Goal: Transaction & Acquisition: Purchase product/service

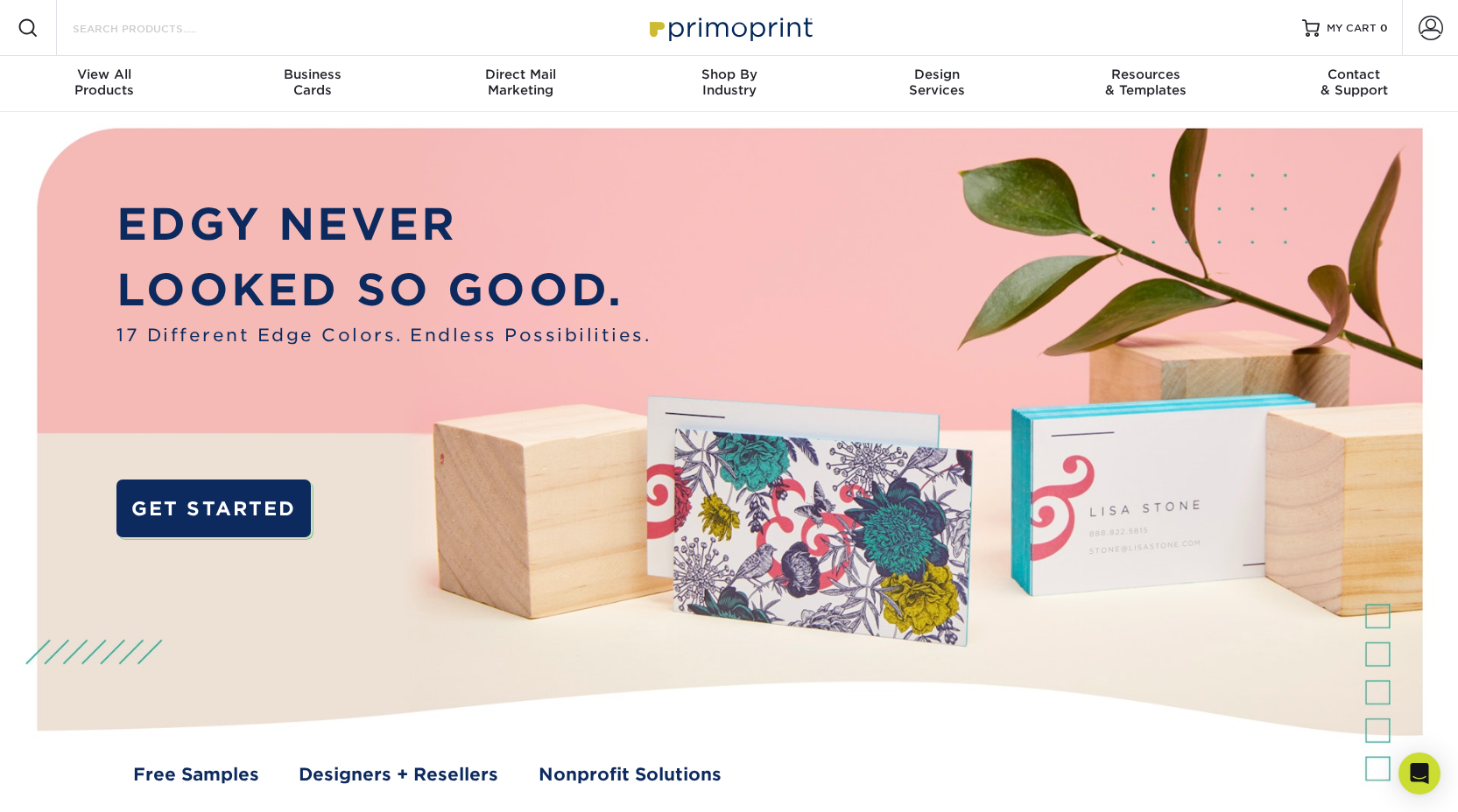
click at [131, 30] on input "Search Products" at bounding box center [156, 27] width 171 height 21
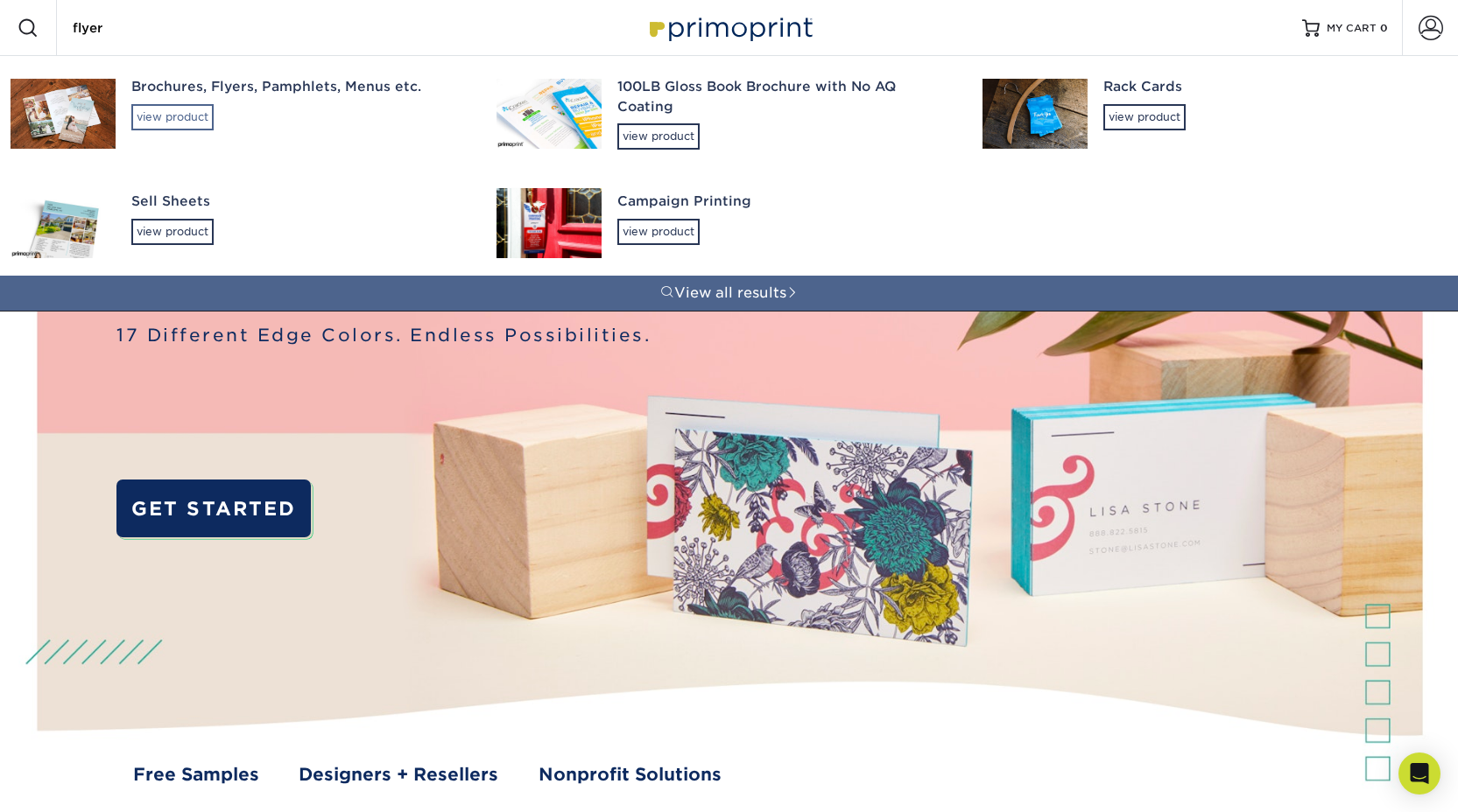
type input "flyer"
click at [158, 117] on div "view product" at bounding box center [173, 117] width 82 height 27
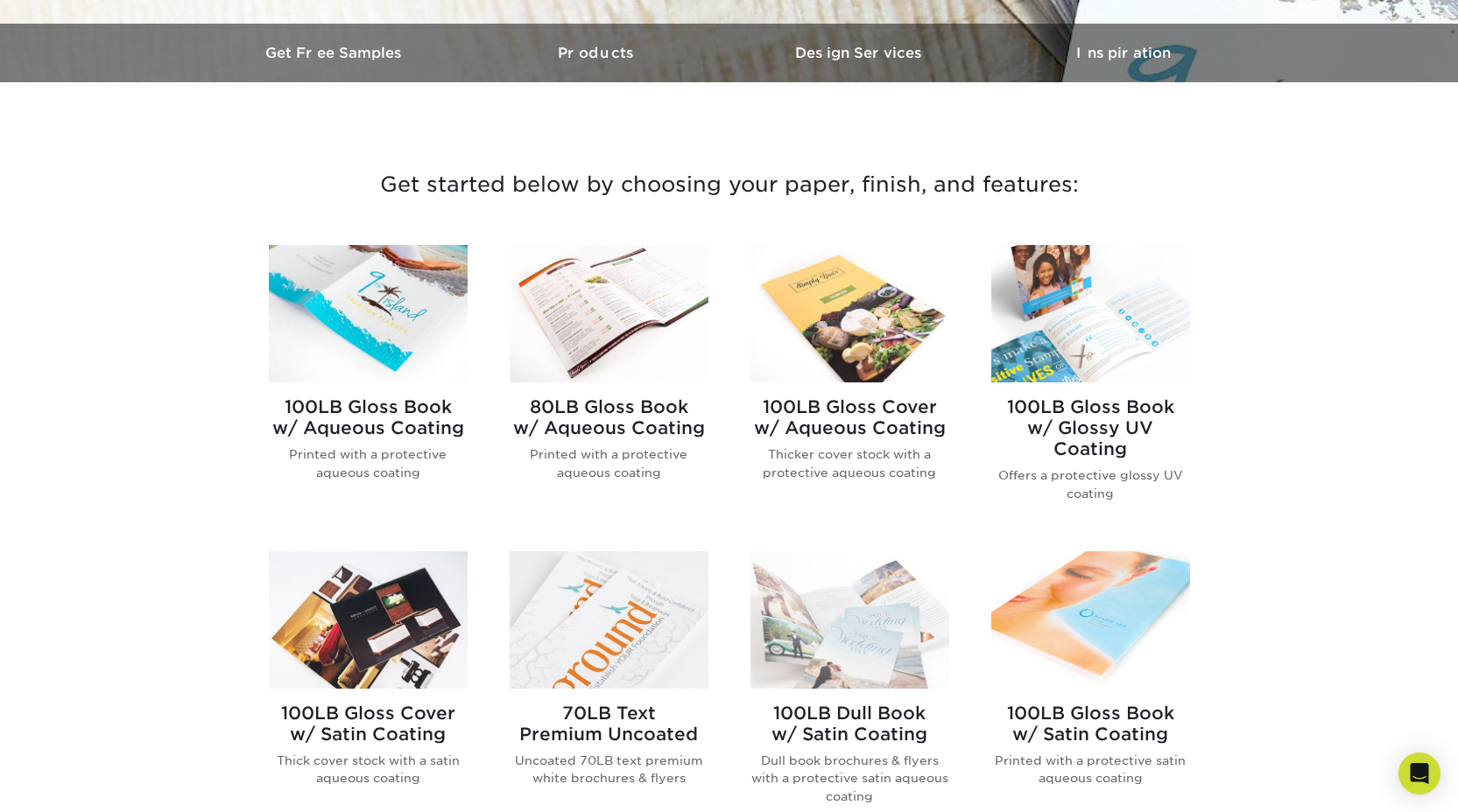
scroll to position [523, 0]
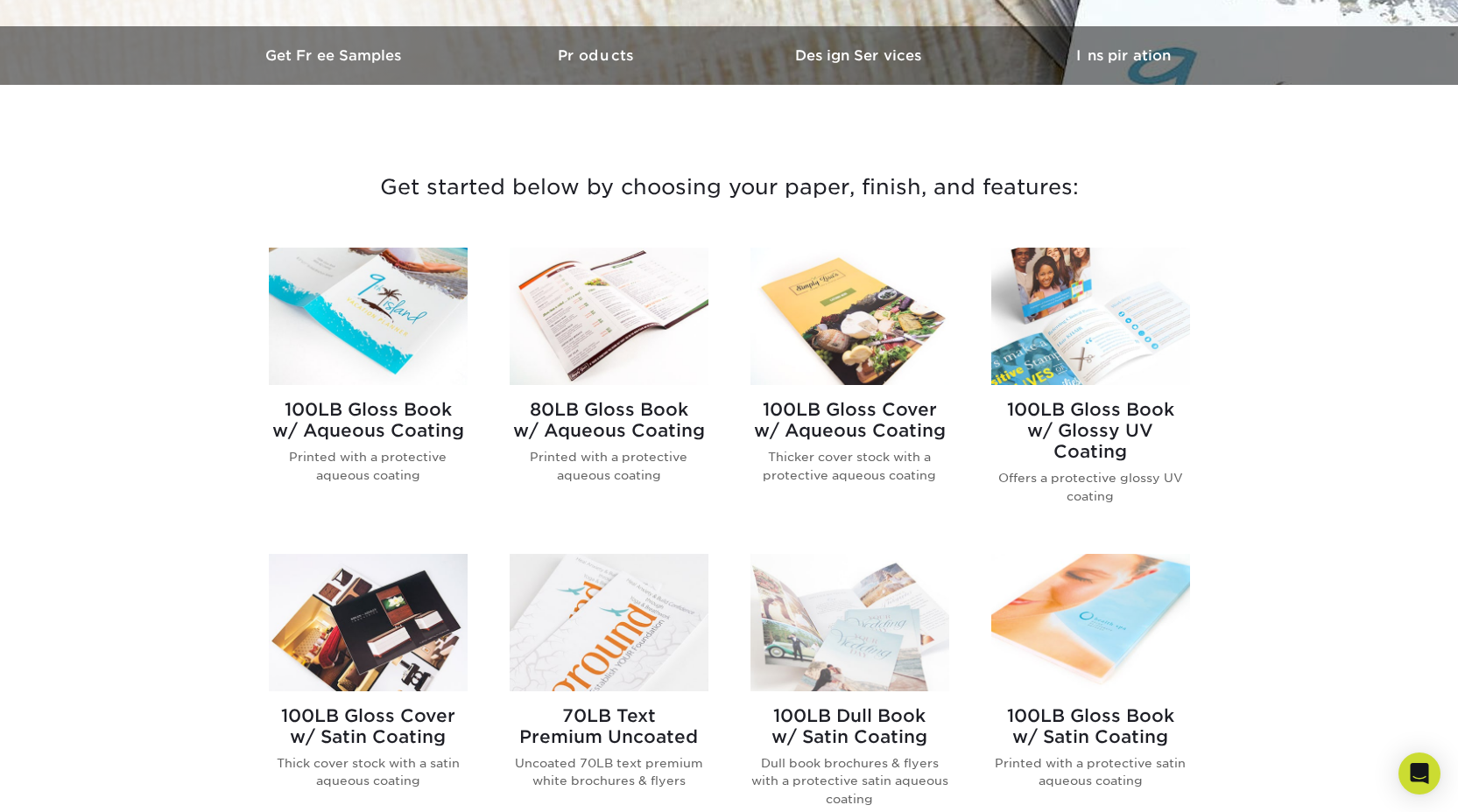
click at [871, 324] on img at bounding box center [850, 316] width 199 height 137
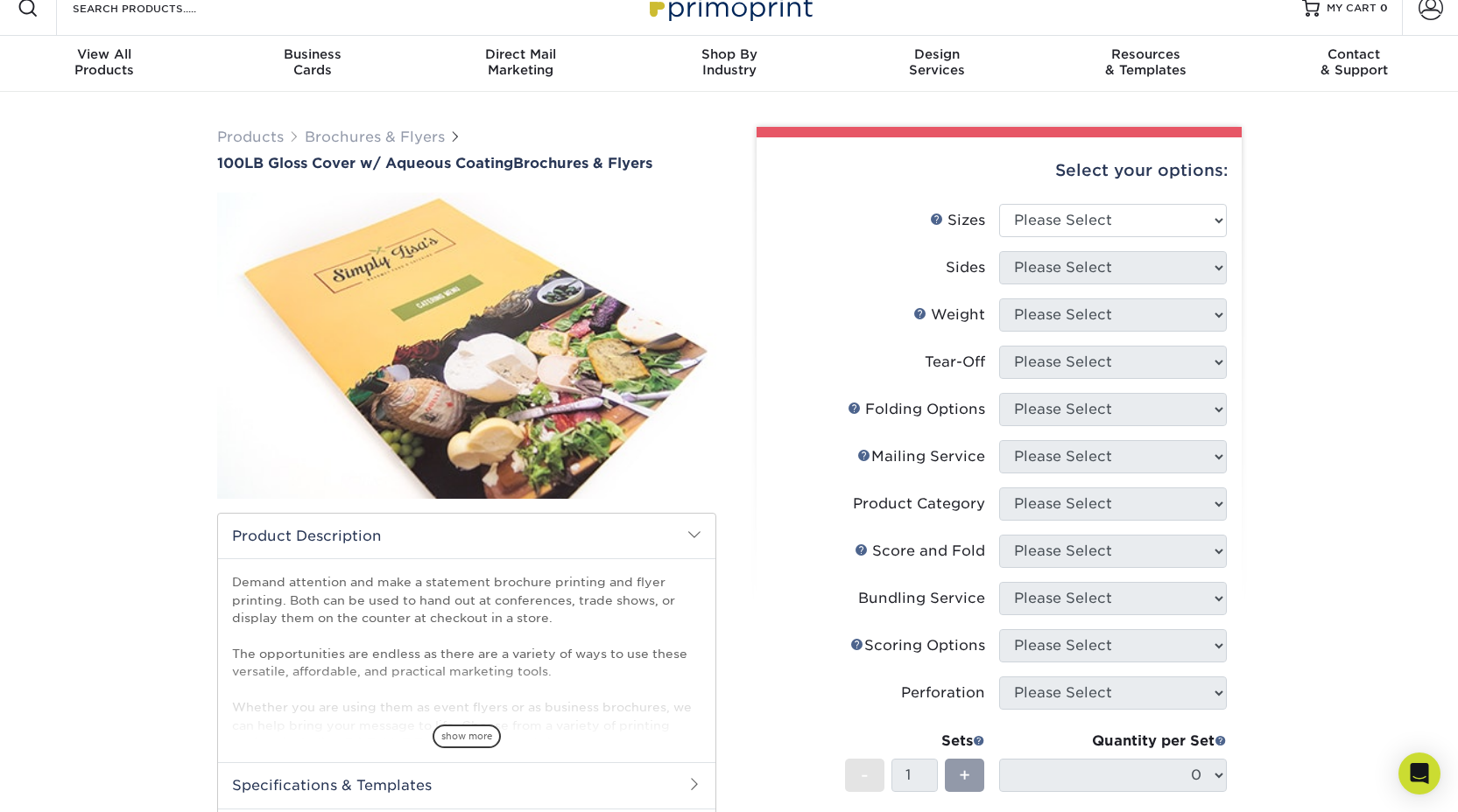
scroll to position [23, 0]
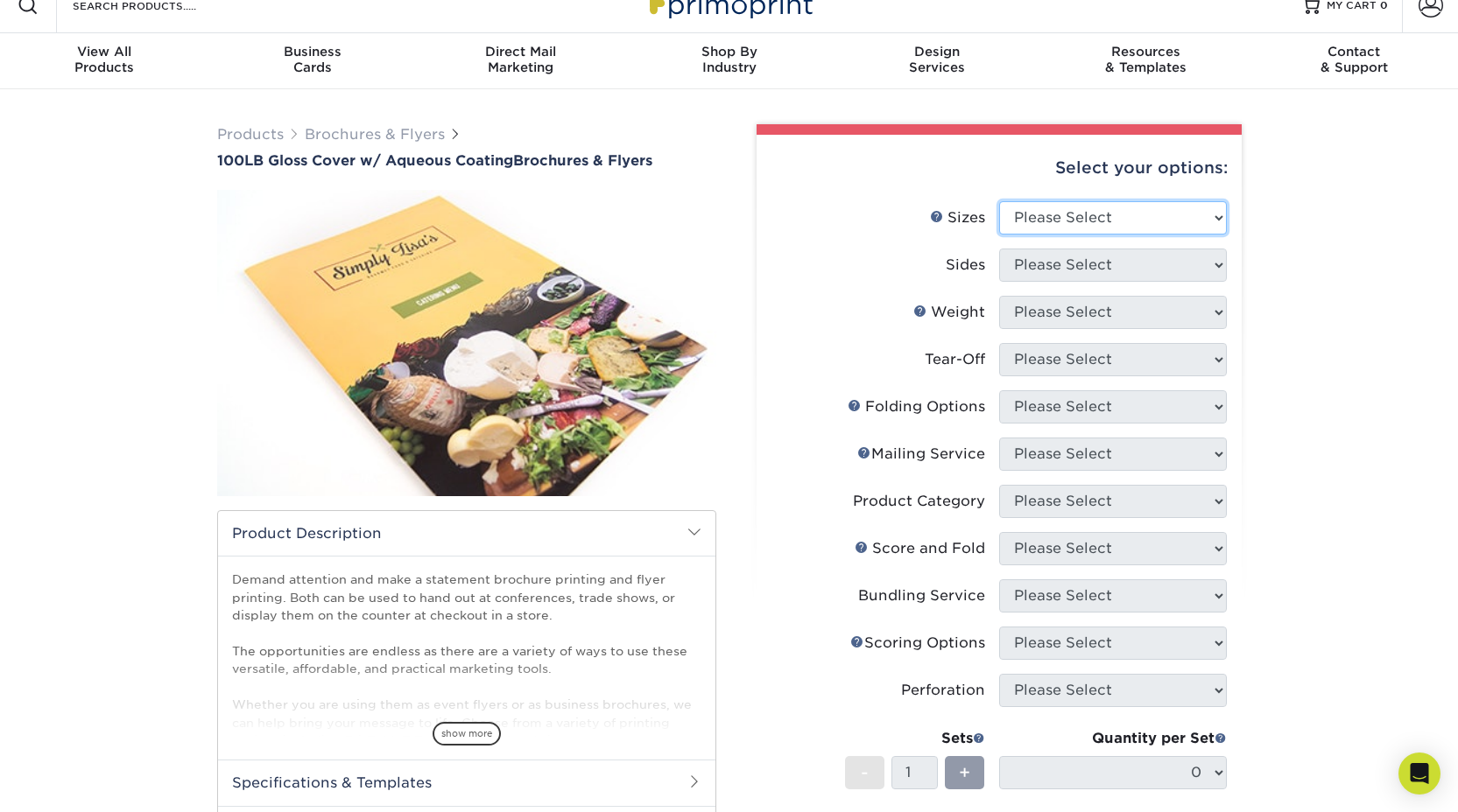
click at [1123, 214] on select "Please Select 3.5" x 8.5" 3.5" x 11" 3.67" x 8.5" 4" x 8.5" 4" x 11" 4" x 12" 4…" at bounding box center [1113, 217] width 228 height 33
select select "11.00x17.00"
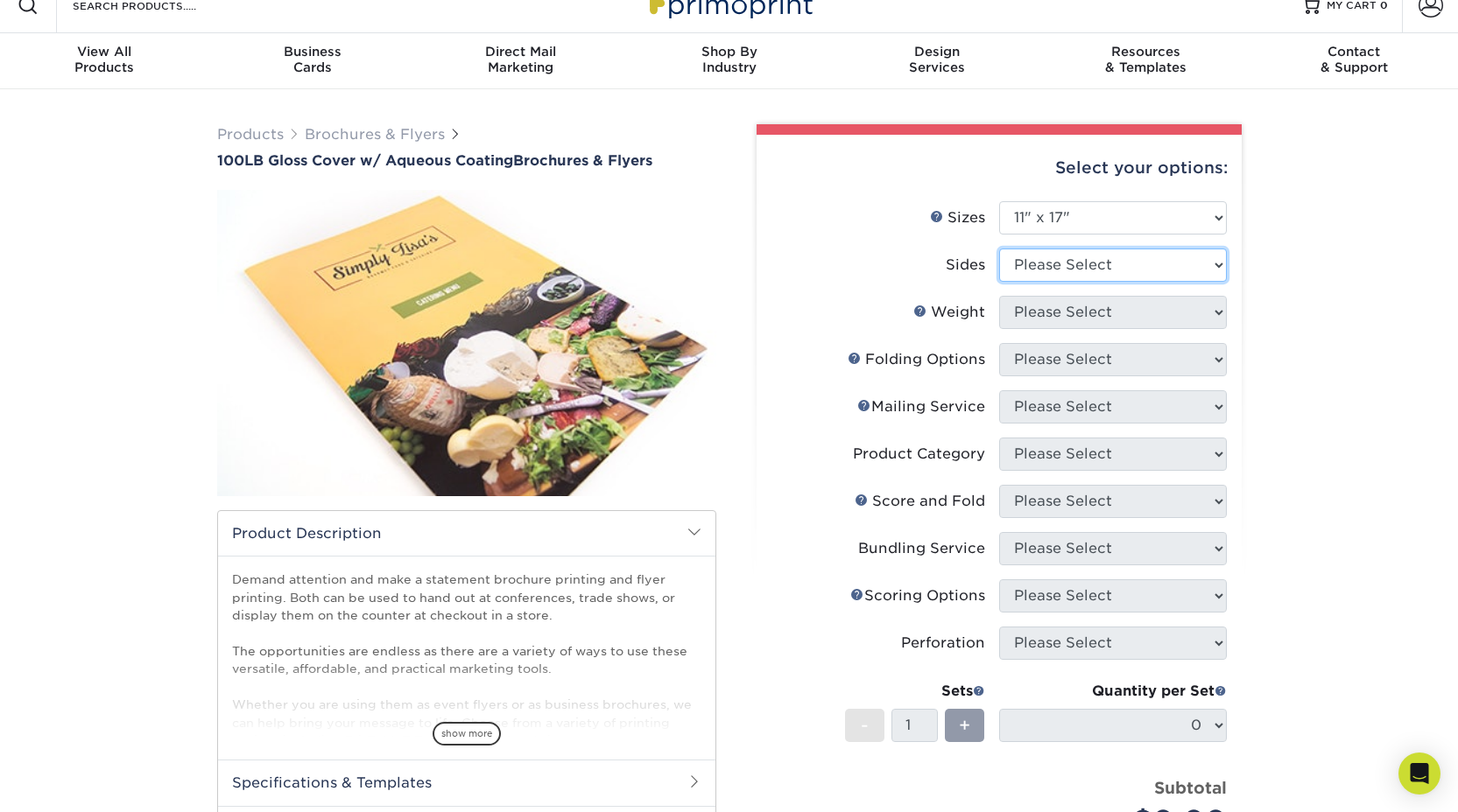
click at [1141, 268] on select "Please Select Print Both Sides Print Front Only" at bounding box center [1113, 264] width 228 height 33
select select "32d3c223-f82c-492b-b915-ba065a00862f"
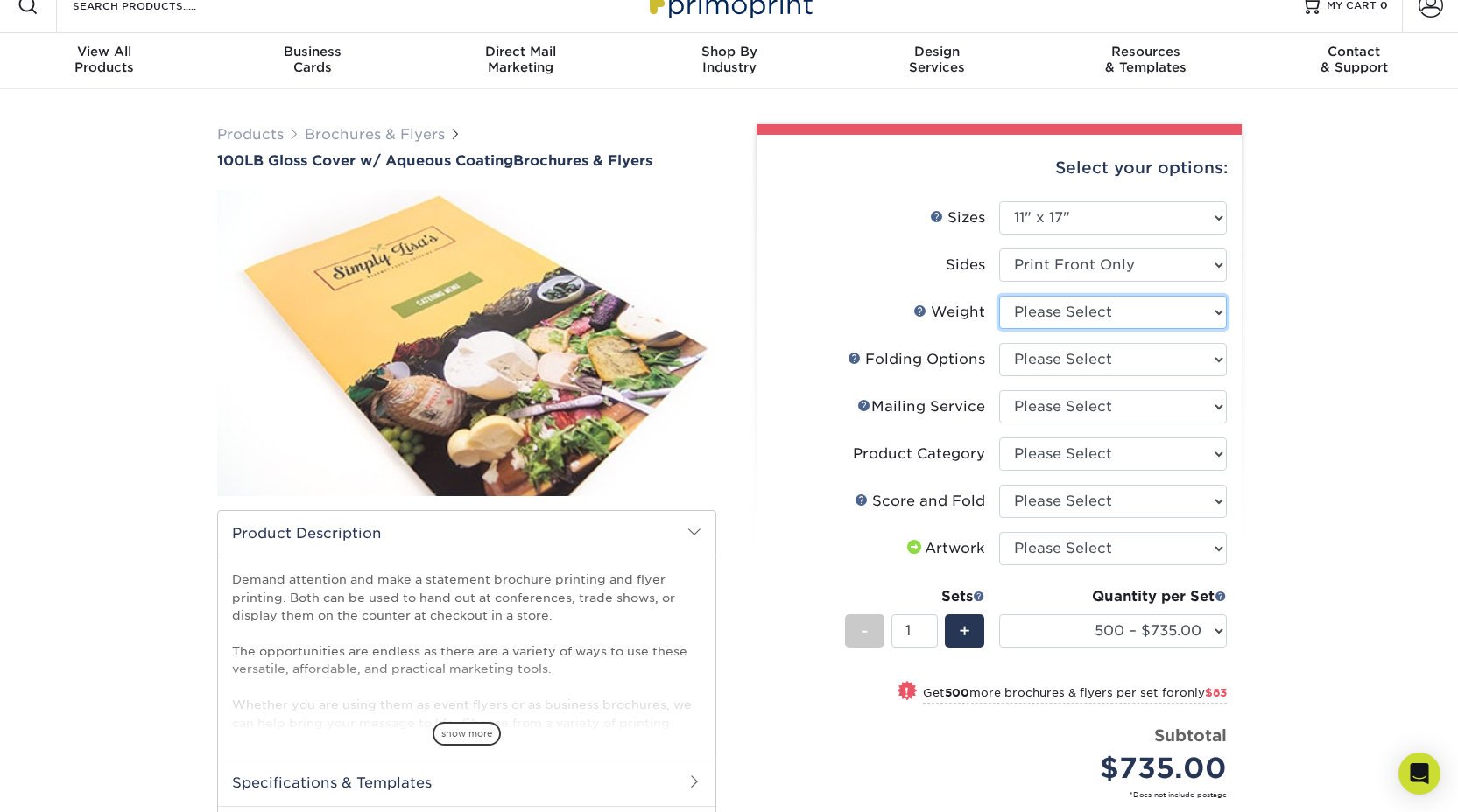
click at [1137, 316] on select "Please Select 100LB" at bounding box center [1113, 312] width 228 height 33
select select "100LB"
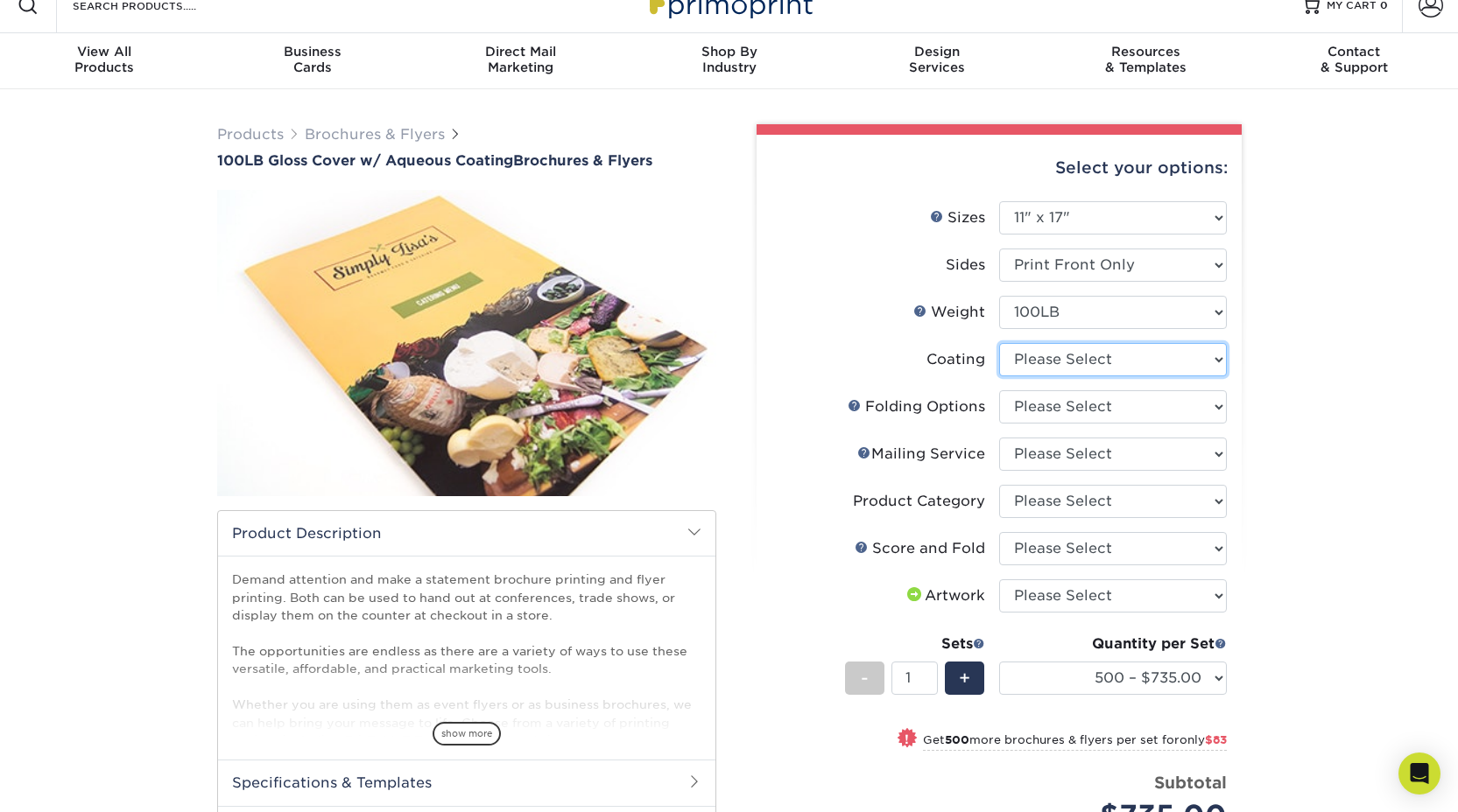
click at [1139, 359] on select at bounding box center [1113, 359] width 228 height 33
select select "d41dab50-ff65-4f4f-bb17-2afe4d36ae33"
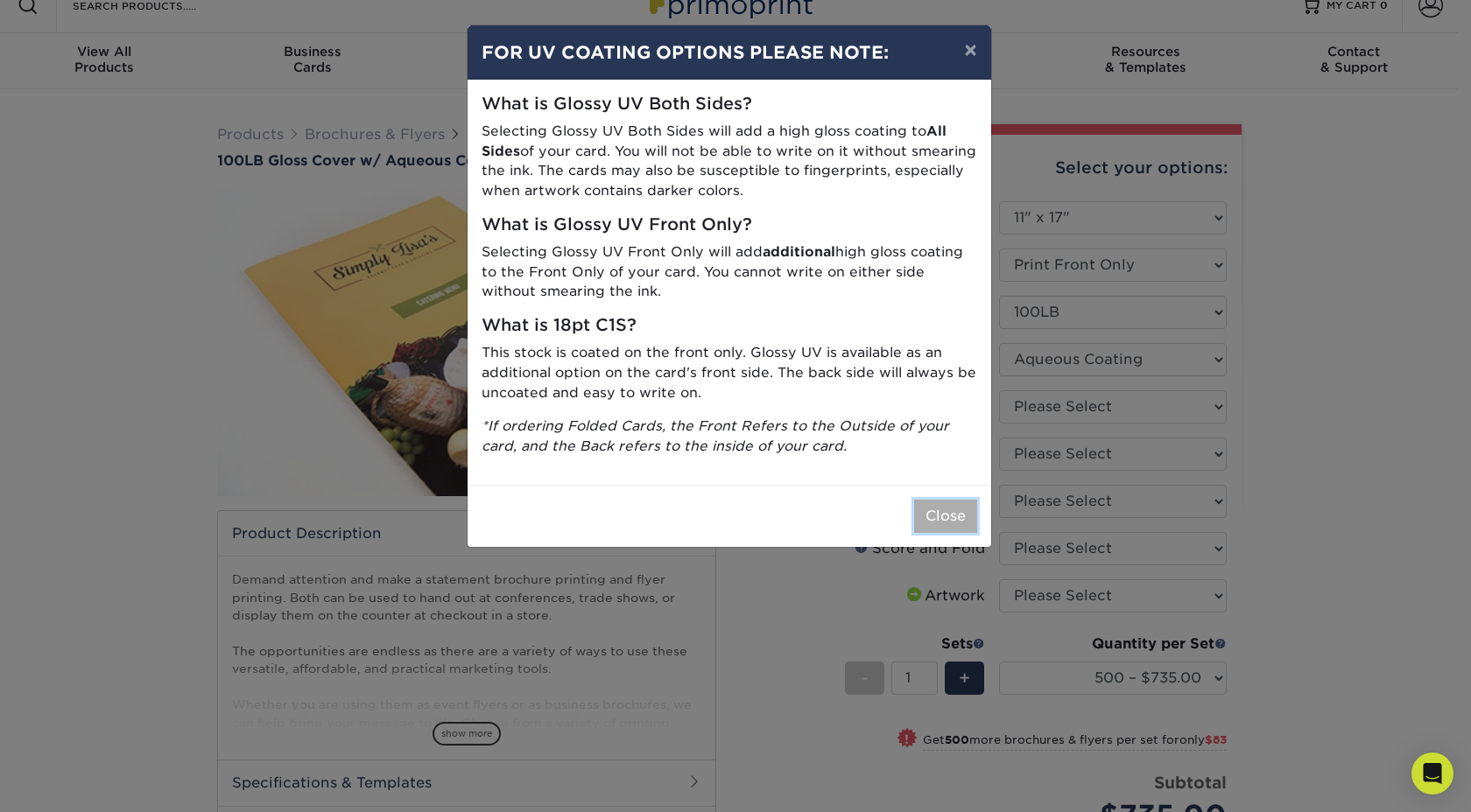
click at [941, 508] on button "Close" at bounding box center [945, 515] width 64 height 33
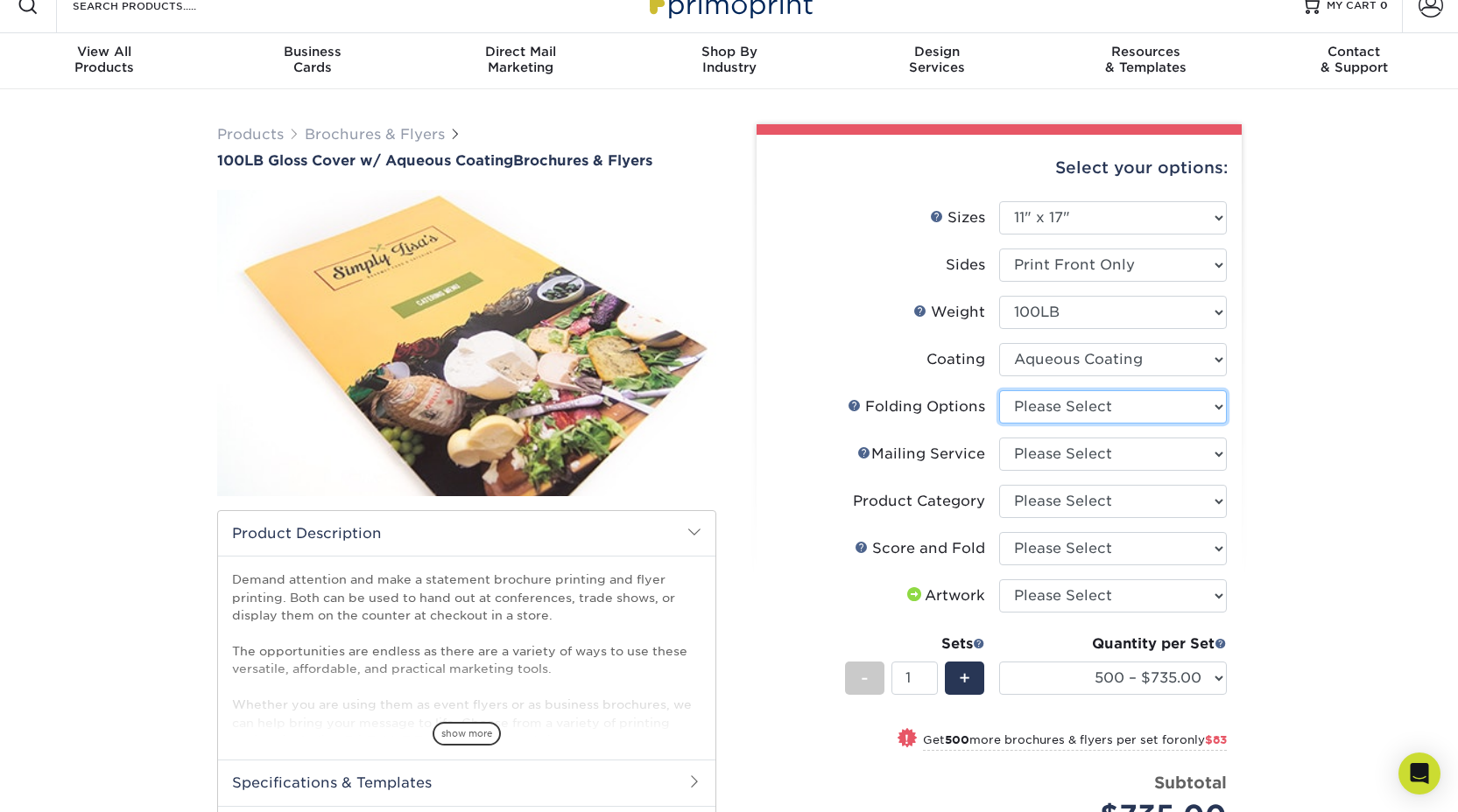
click at [1098, 412] on select "Please Select FLAT - No Folding" at bounding box center [1113, 406] width 228 height 33
select select "9b1d5825-34d1-4721-9874-ed79abb003d7"
click at [1105, 453] on select "Please Select No Direct Mailing Service No, I will mail/stamp/imprint Direct Ma…" at bounding box center [1113, 454] width 228 height 33
select select "3e5e9bdd-d78a-4c28-a41d-fe1407925ca6"
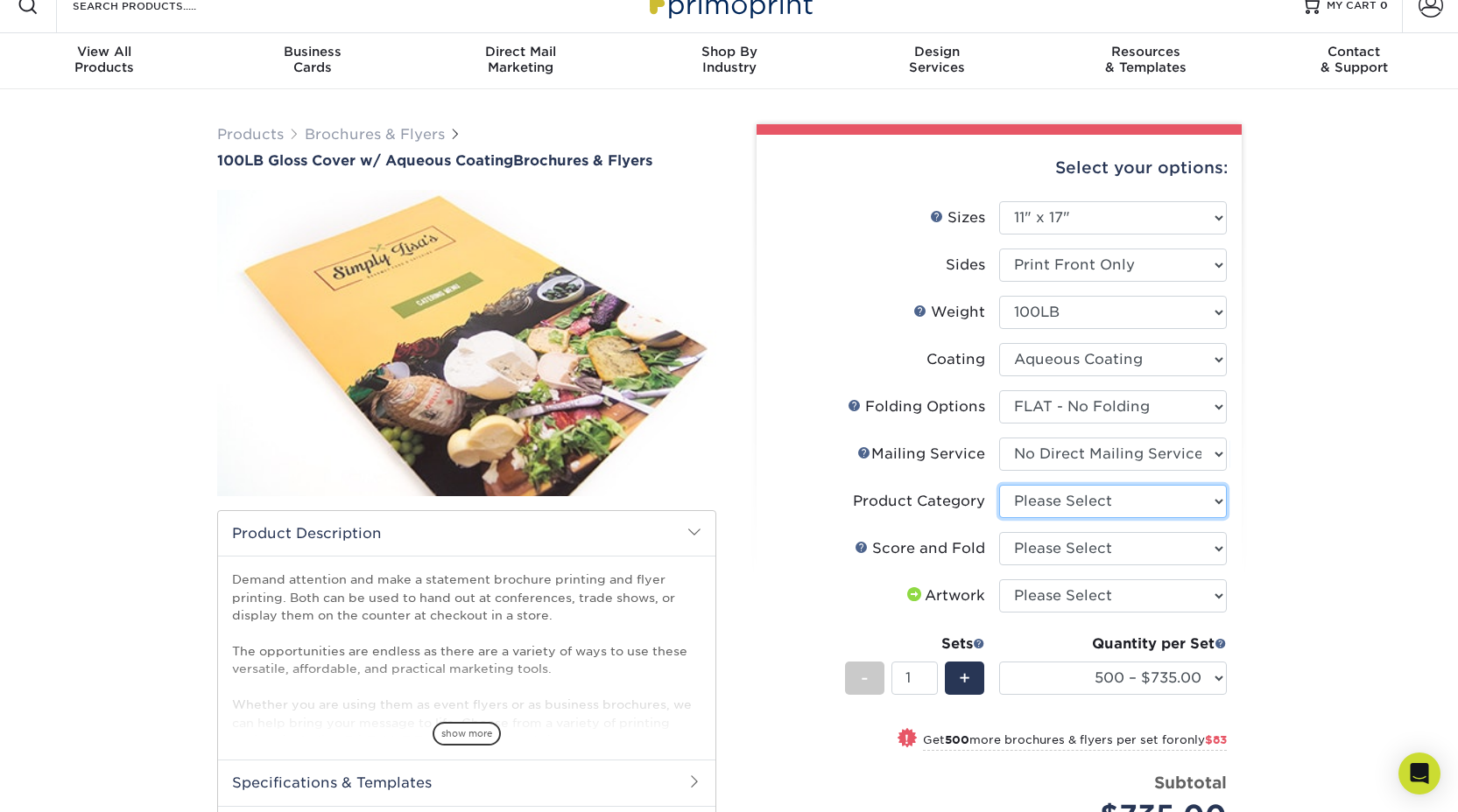
click at [1108, 497] on select "Please Select Flyers and Brochures" at bounding box center [1113, 501] width 228 height 33
select select "1a668080-6b7c-4174-b399-2c3833b27ef4"
click at [1119, 555] on select "Please Select No Scoring and Folding Score & fold in half Score and Tri-Fold" at bounding box center [1113, 549] width 228 height 33
select select "bd0593cf-038a-41f4-bfbc-0b0ebdcc21b2"
click at [1122, 596] on select "Please Select I will upload files I need a design - $175" at bounding box center [1113, 595] width 228 height 33
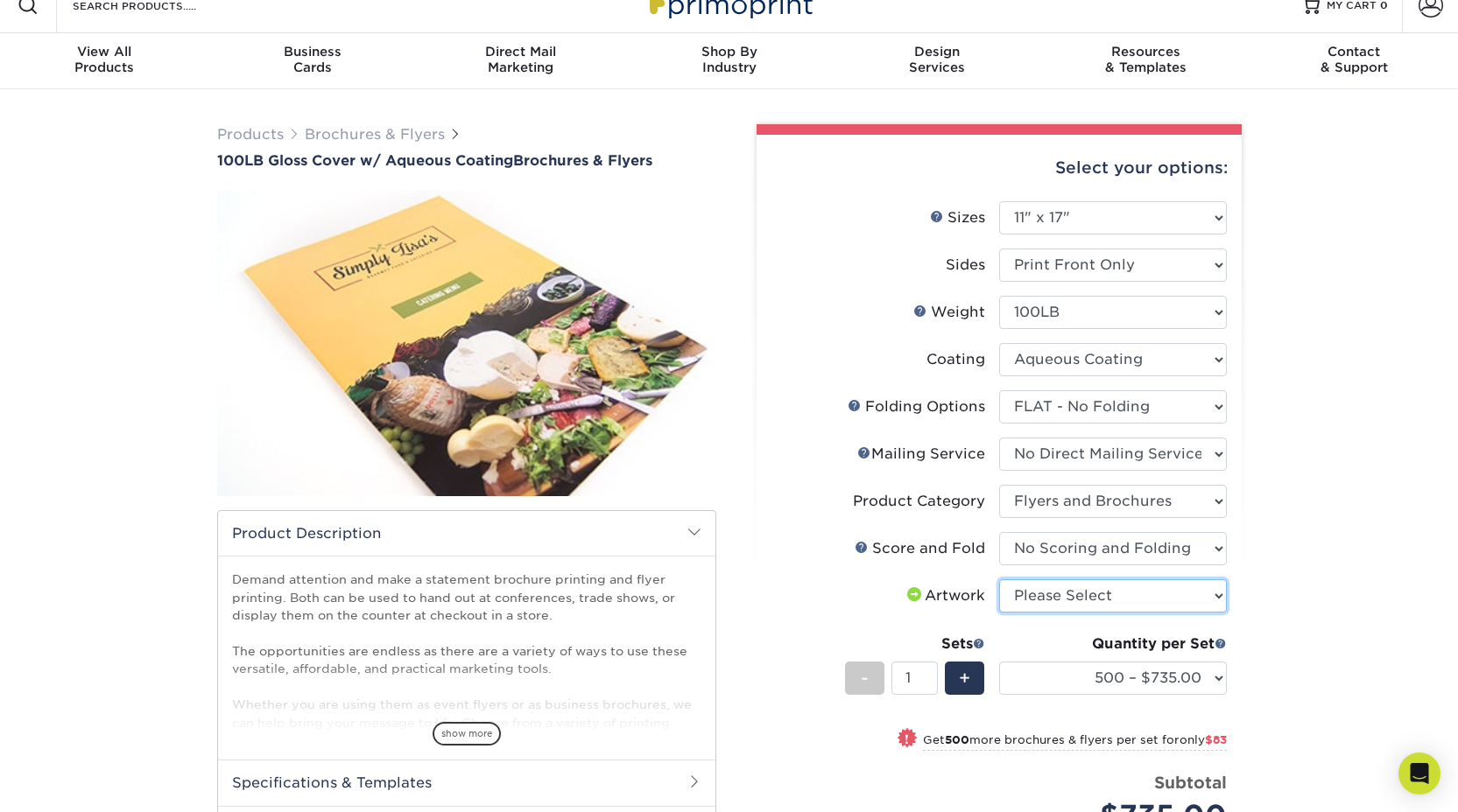
select select "upload"
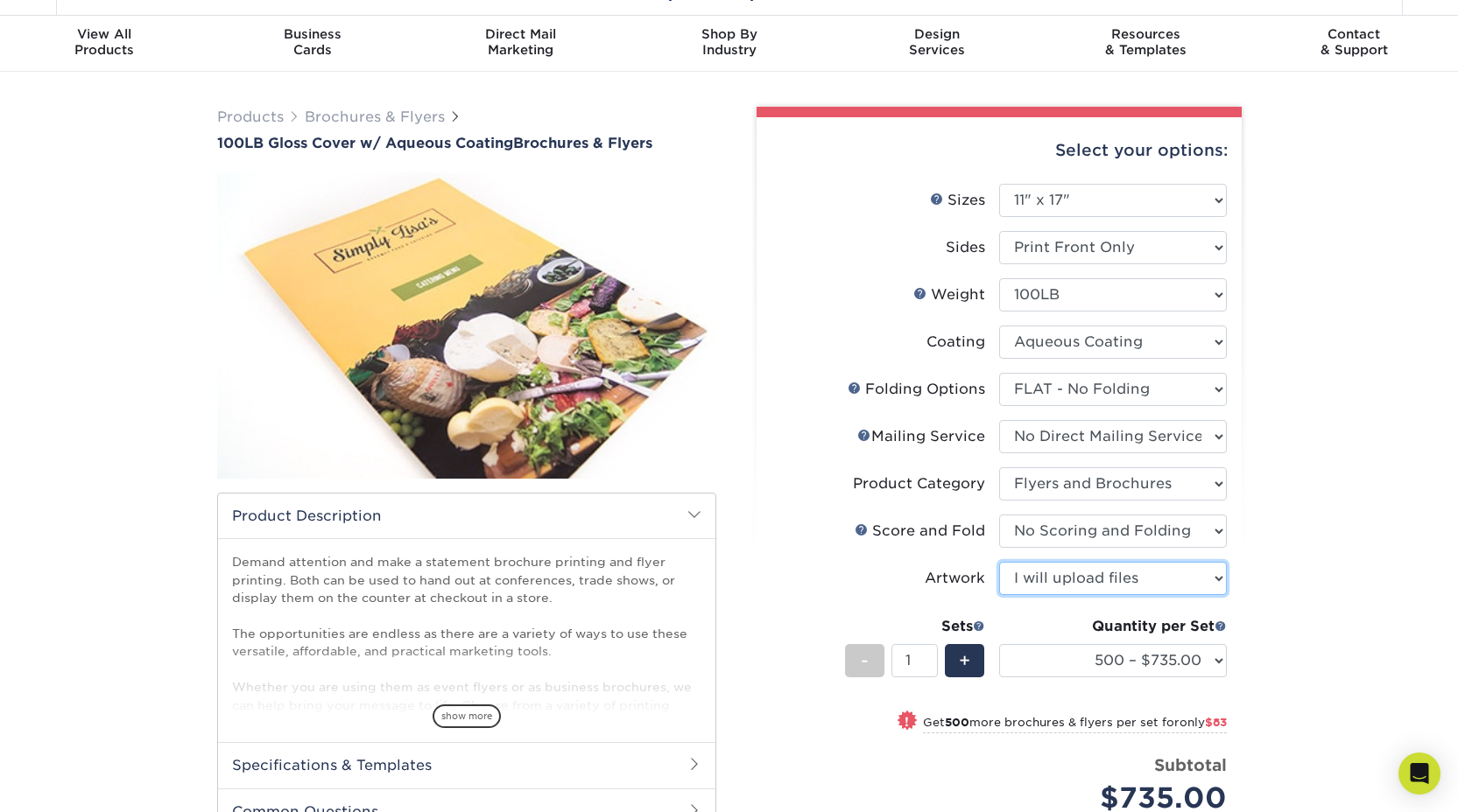
scroll to position [0, 0]
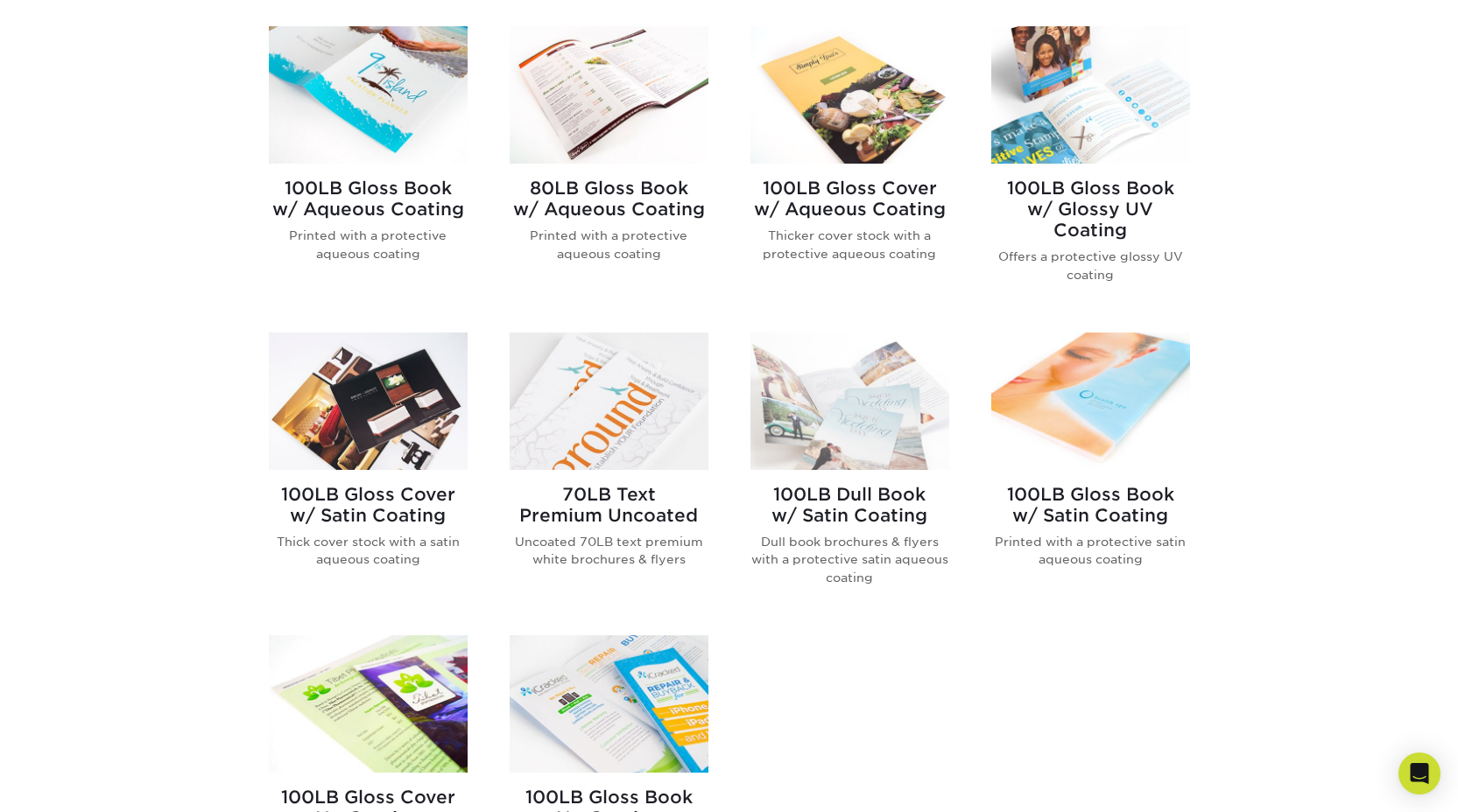
scroll to position [587, 0]
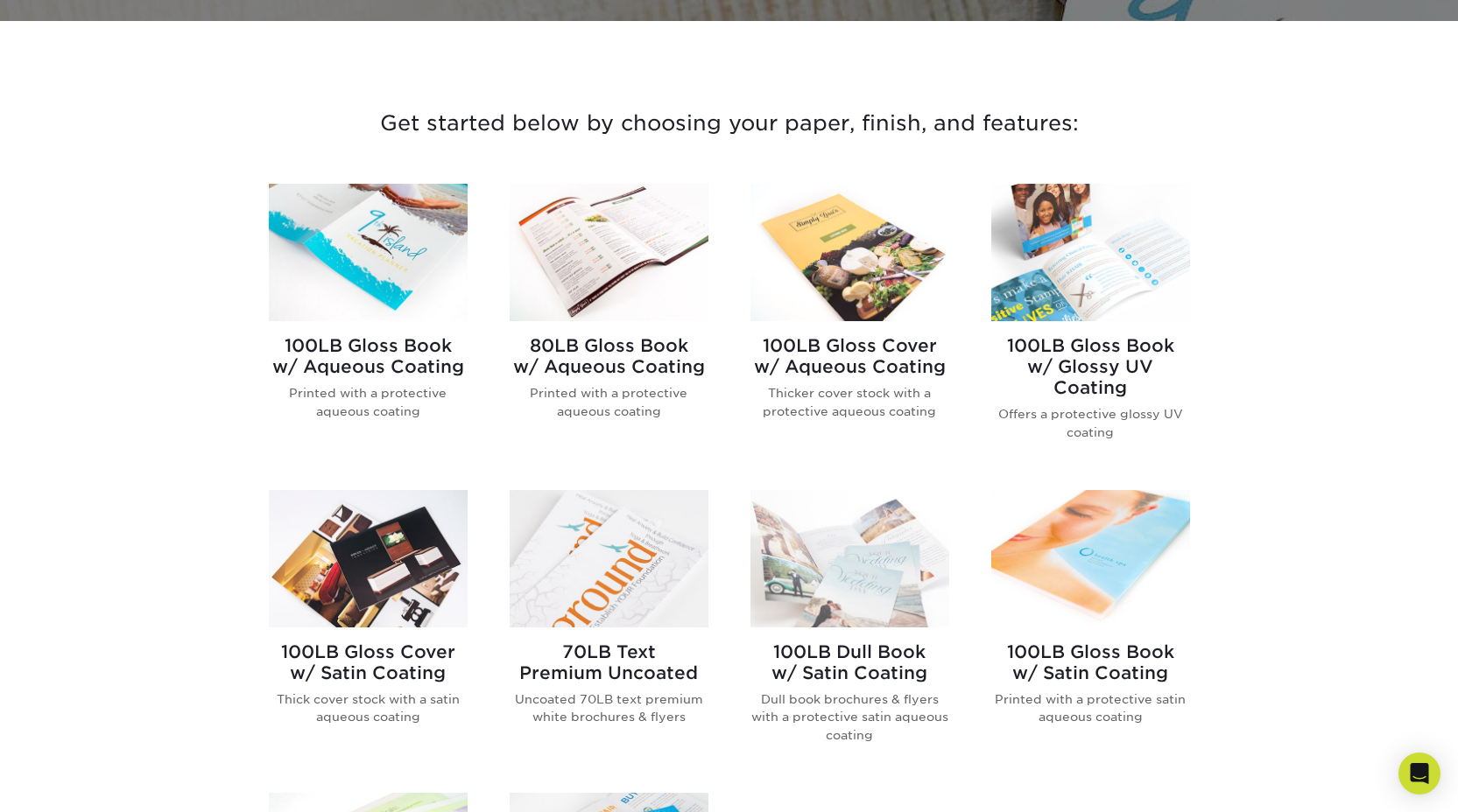
click at [598, 528] on img at bounding box center [610, 558] width 199 height 137
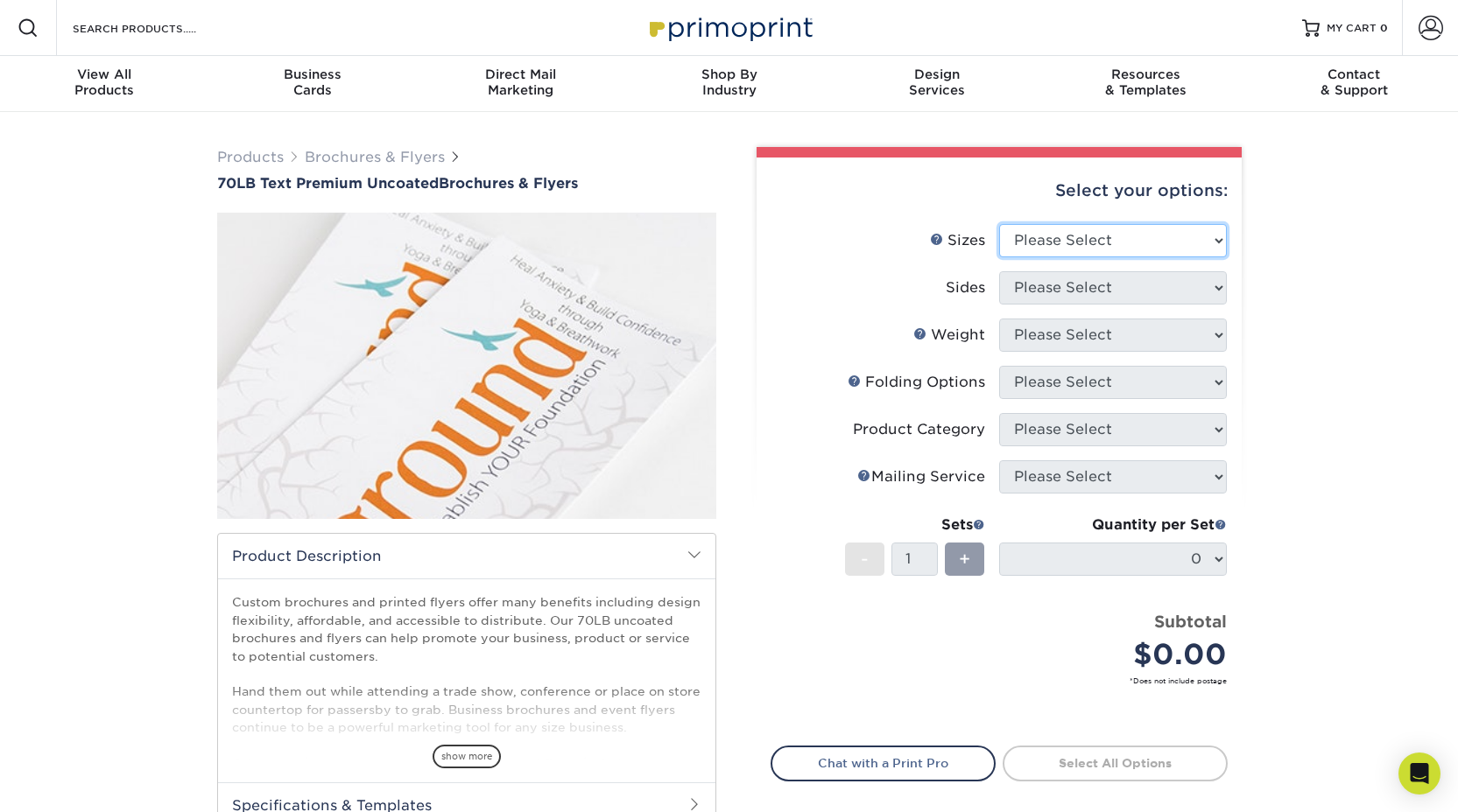
click at [1130, 239] on select "Please Select 3.67" x 8.5" 4" x 6" 4" x 8.5" 4" x 9" 4.25" x 5.5" 4.25" x 11" 5…" at bounding box center [1113, 240] width 228 height 33
select select "11.00x17.00"
click at [1139, 295] on select "Please Select Print Both Sides Print Front Only" at bounding box center [1113, 287] width 228 height 33
select select "32d3c223-f82c-492b-b915-ba065a00862f"
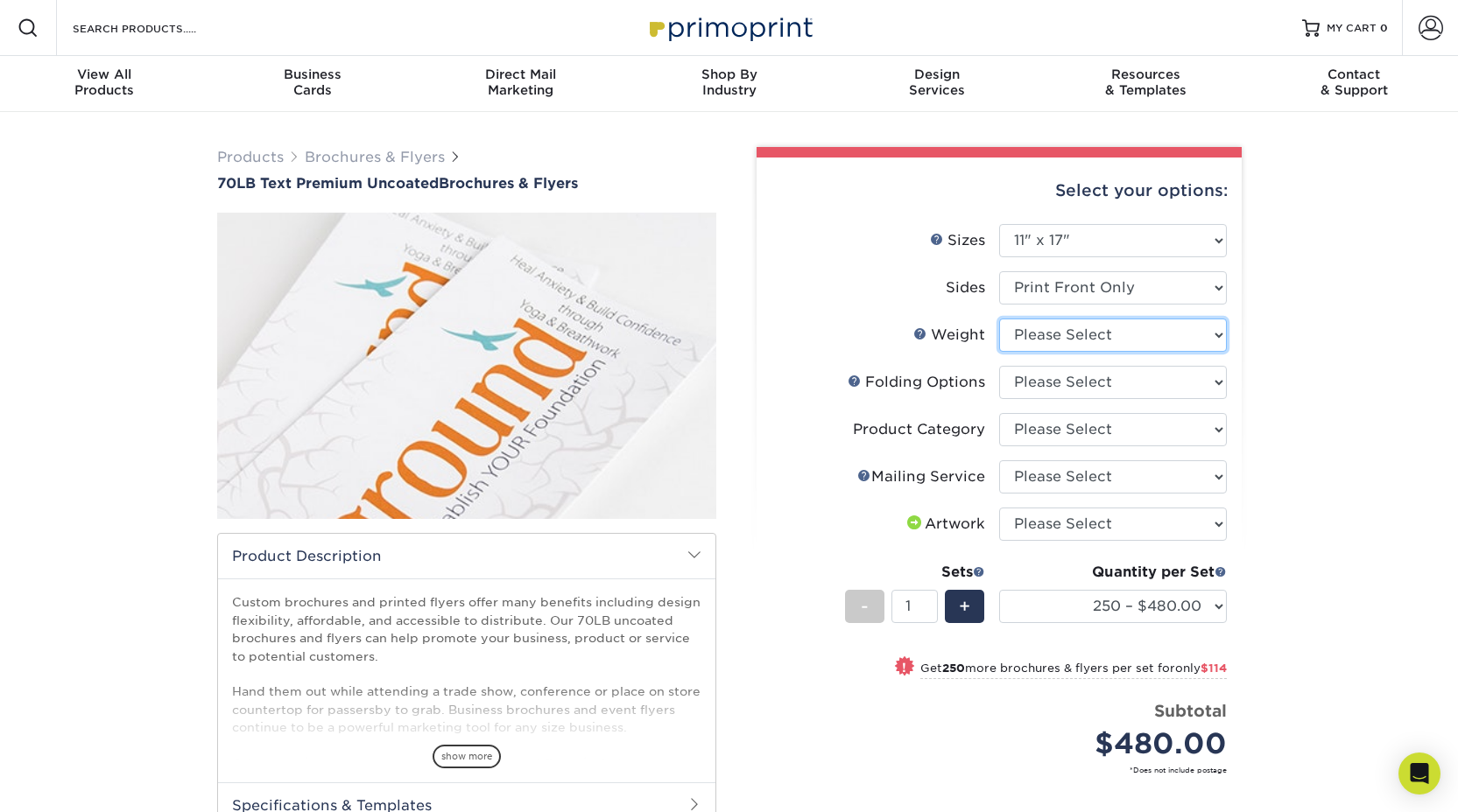
click at [1156, 334] on select "Please Select 70LB" at bounding box center [1113, 334] width 228 height 33
select select "70LB"
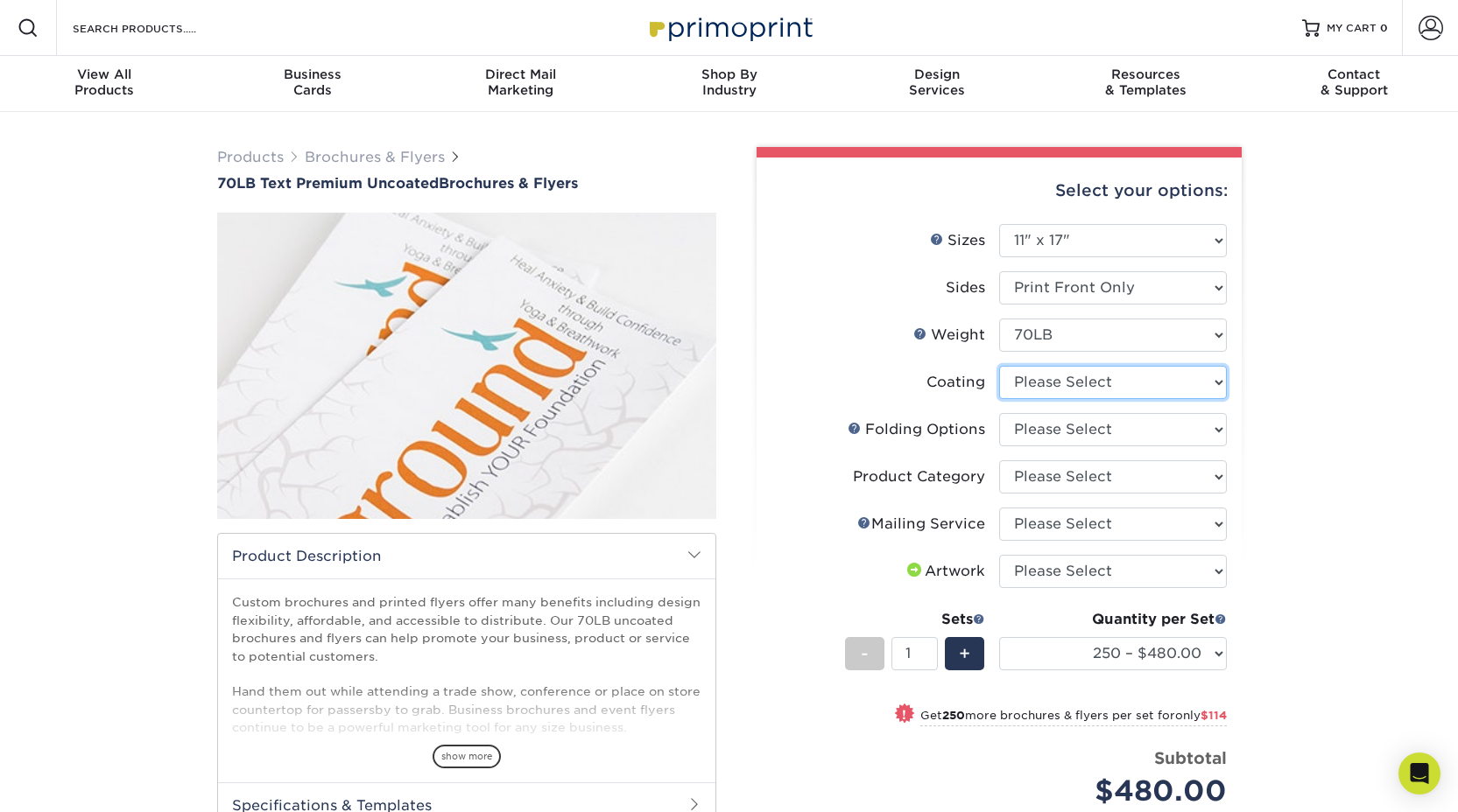
click at [1164, 384] on select at bounding box center [1113, 382] width 228 height 33
select select "3e7618de-abca-4bda-9f97-8b9129e913d8"
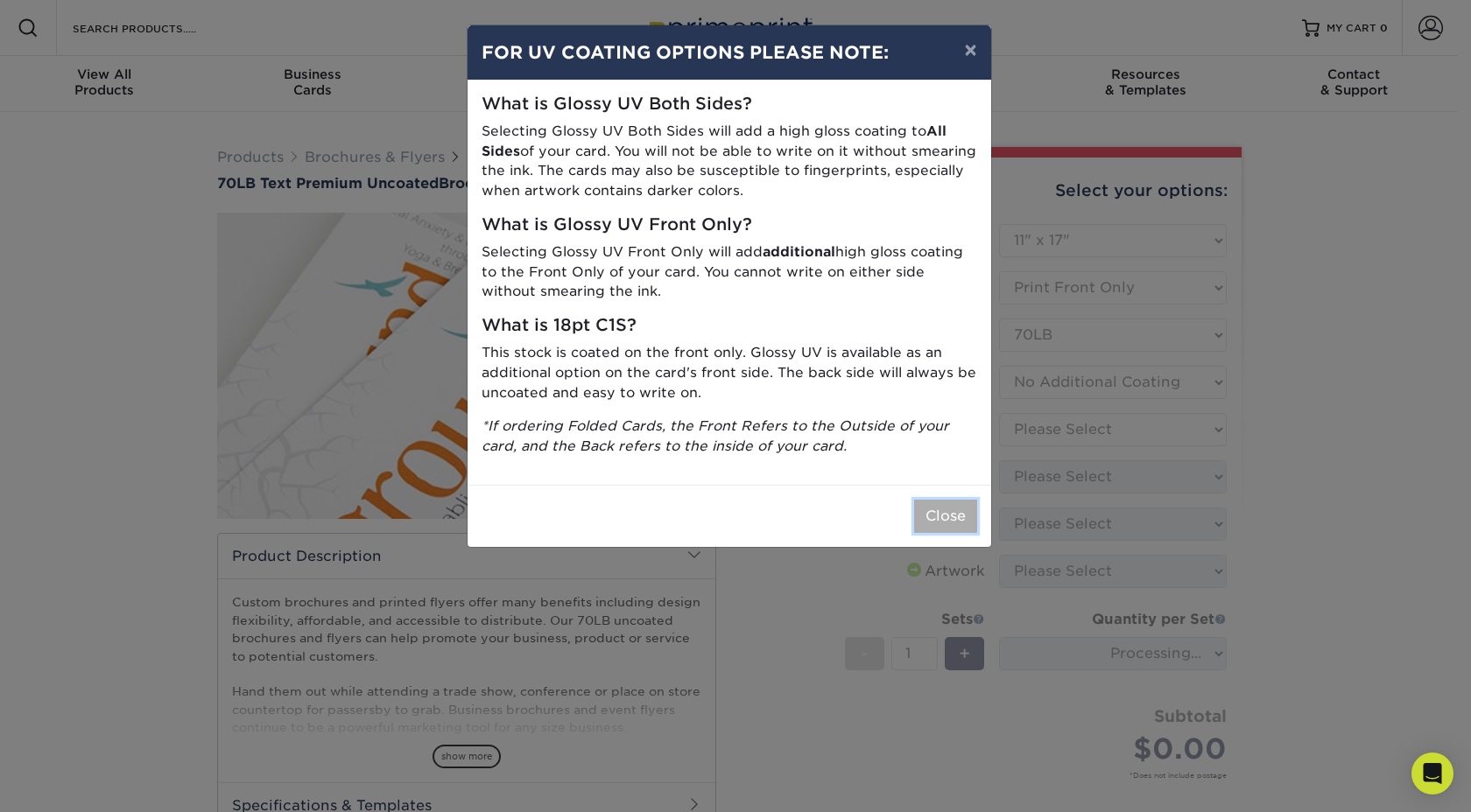
click at [935, 519] on button "Close" at bounding box center [945, 515] width 64 height 33
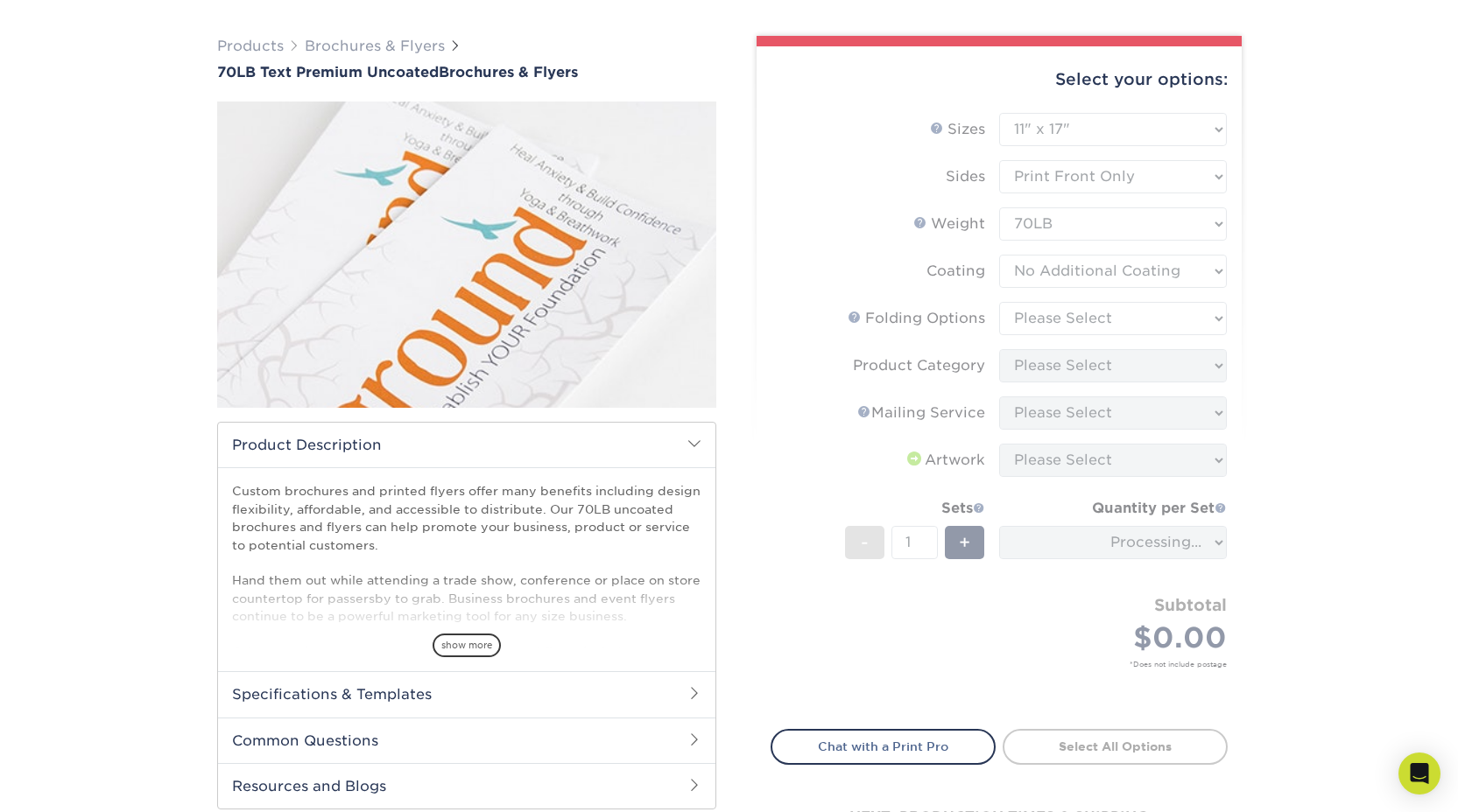
scroll to position [114, 0]
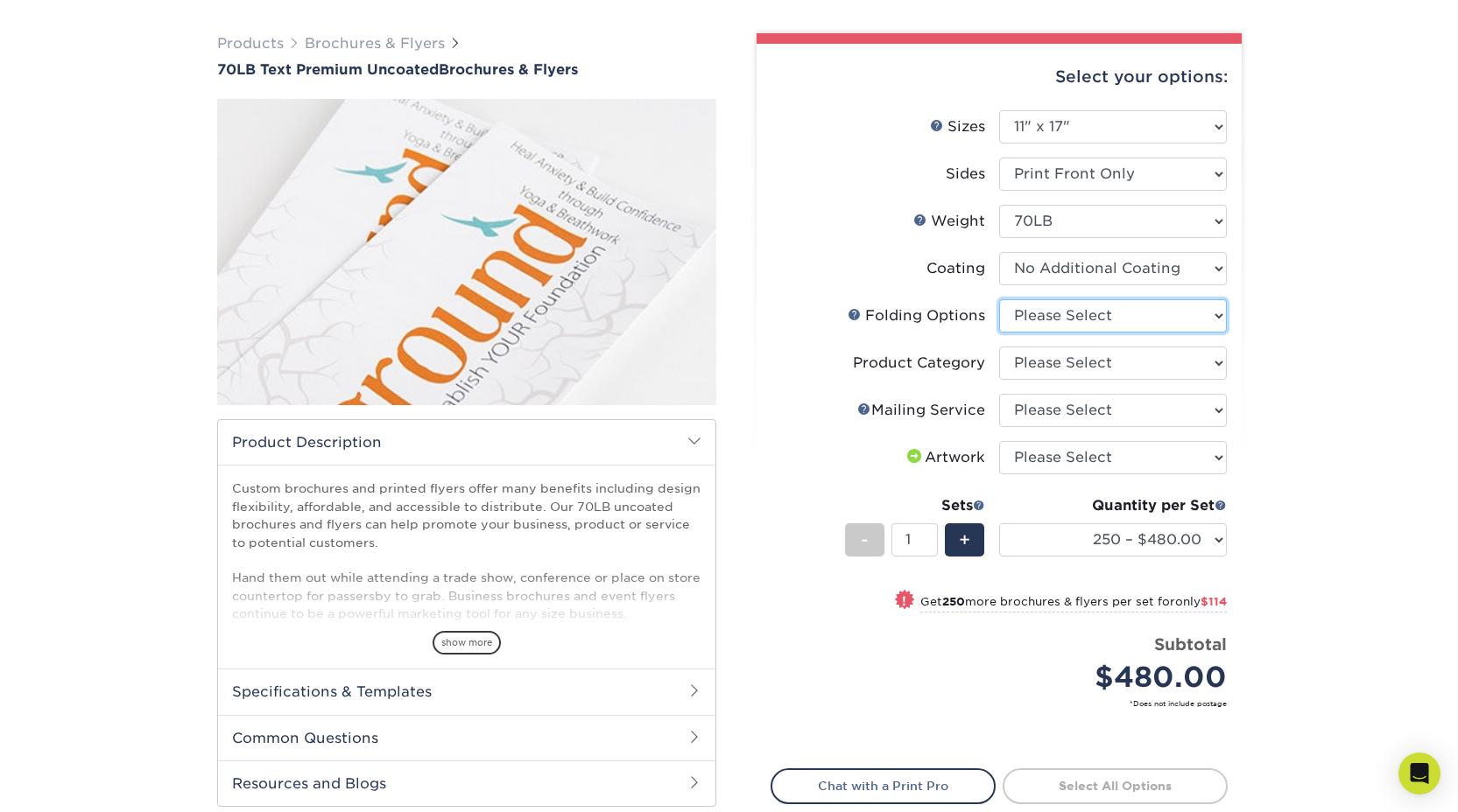
click at [1192, 319] on select "Please Select FLAT - No Folding Accordion Fold Roll Fold Tri-Fold / Letter Fold…" at bounding box center [1113, 316] width 228 height 33
select select "9b1d5825-34d1-4721-9874-ed79abb003d7"
click at [1193, 356] on select "Please Select Flyers and Brochures" at bounding box center [1113, 363] width 228 height 33
select select "1a668080-6b7c-4174-b399-2c3833b27ef4"
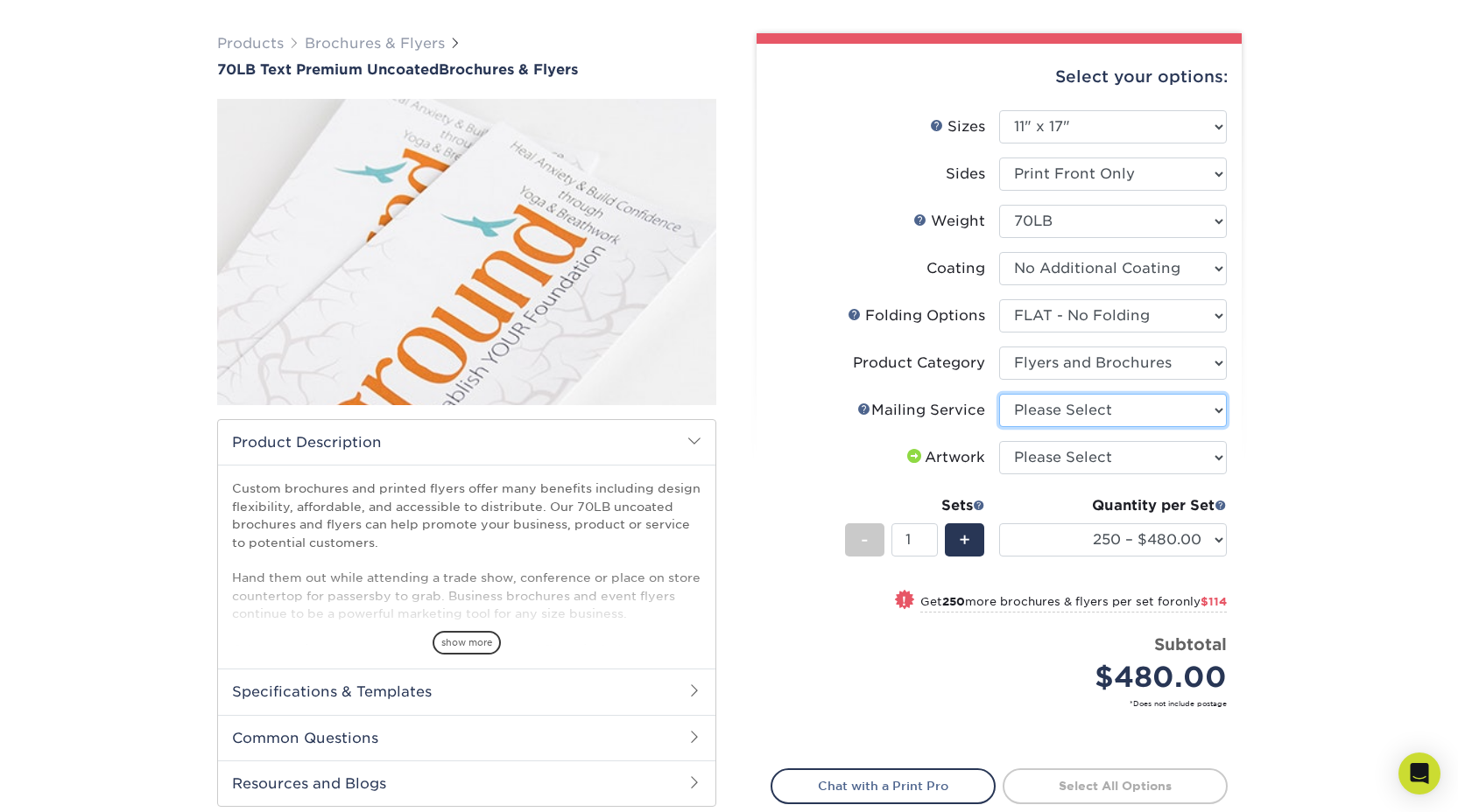
click at [1197, 399] on select "Please Select No Direct Mailing Service No, I will mail/stamp/imprint Direct Ma…" at bounding box center [1113, 410] width 228 height 33
select select "3e5e9bdd-d78a-4c28-a41d-fe1407925ca6"
click at [1200, 449] on select "Please Select I will upload files I need a design - $175" at bounding box center [1113, 458] width 228 height 33
select select "upload"
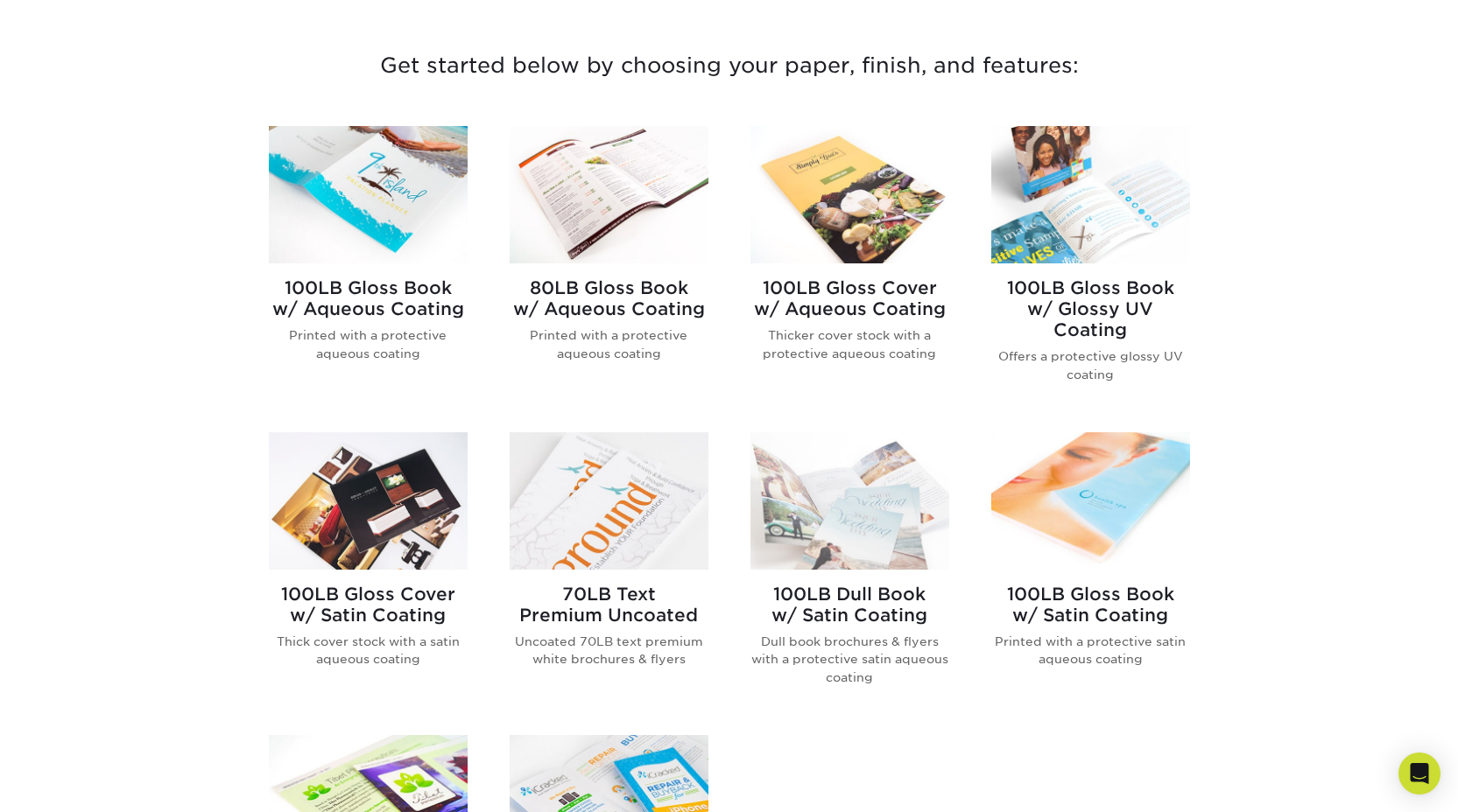
scroll to position [579, 0]
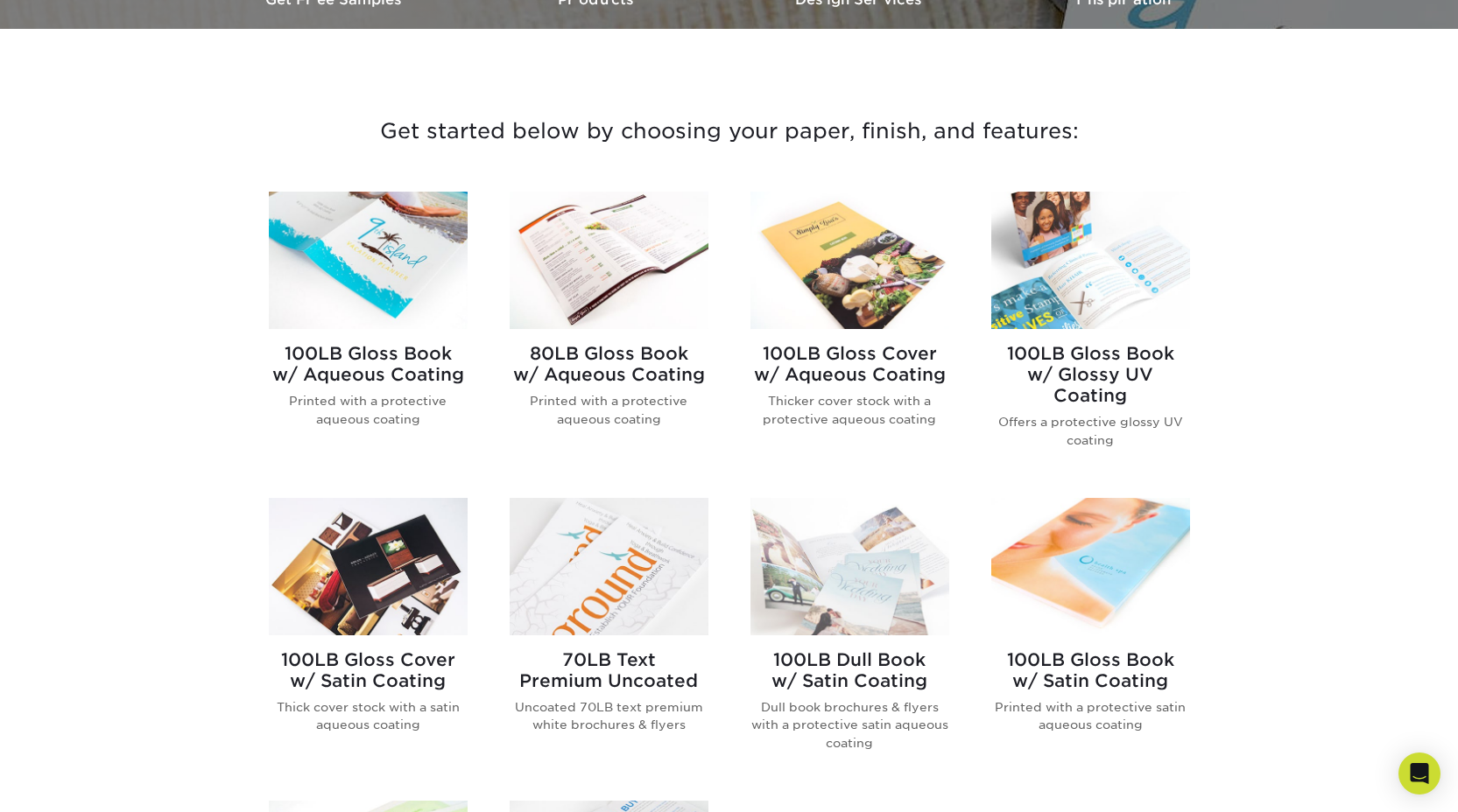
click at [616, 241] on img at bounding box center [610, 260] width 199 height 137
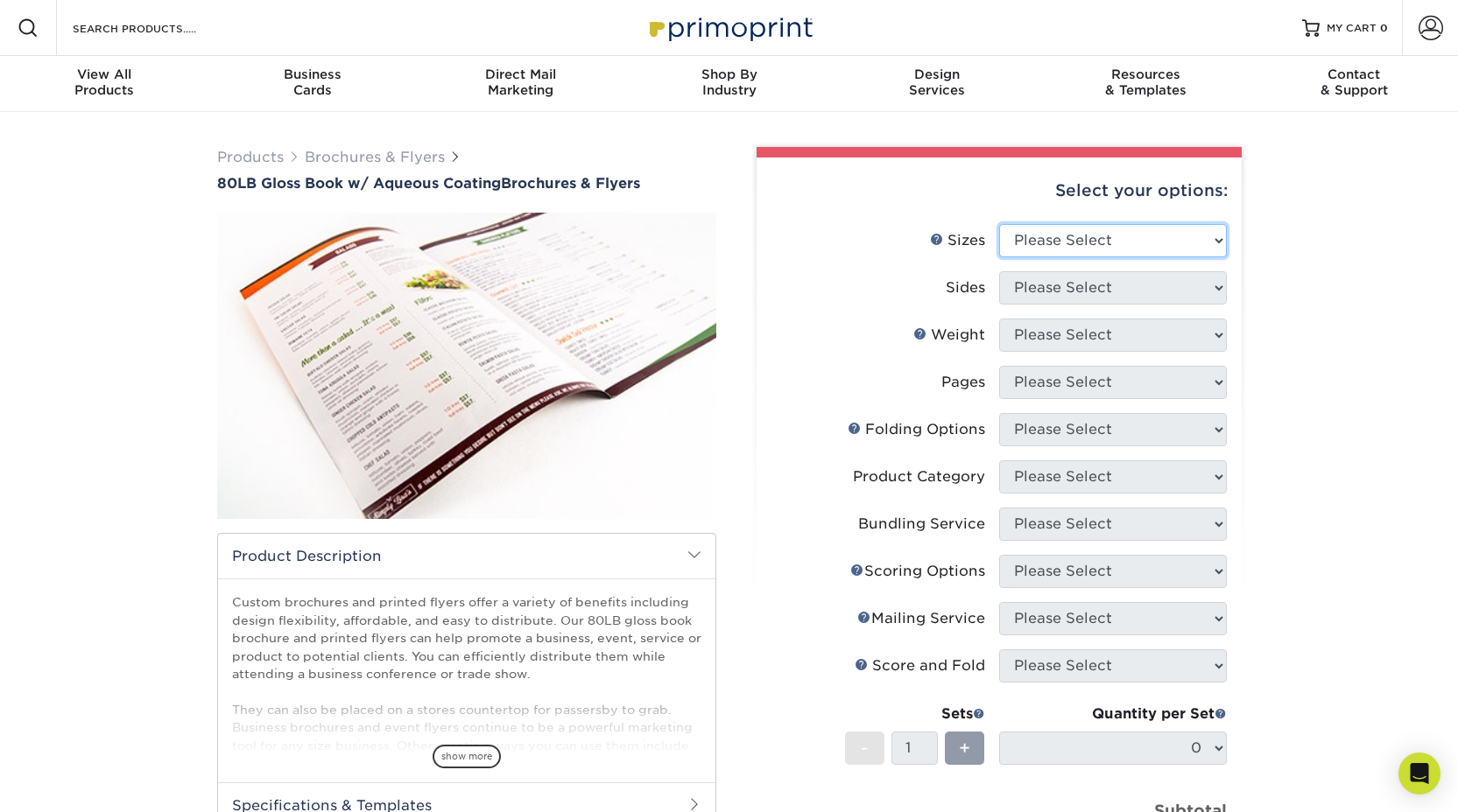
click at [1077, 243] on select "Please Select 3.67" x 8.5" 3.67" x 8.5" 4" x 6" 4" x 8.5" 4" x 9" 4" x 11" 4" x…" at bounding box center [1113, 240] width 228 height 33
select select "11.00x17.00"
click at [1129, 294] on select "Please Select Print Both Sides Print Front Only" at bounding box center [1113, 287] width 228 height 33
select select "32d3c223-f82c-492b-b915-ba065a00862f"
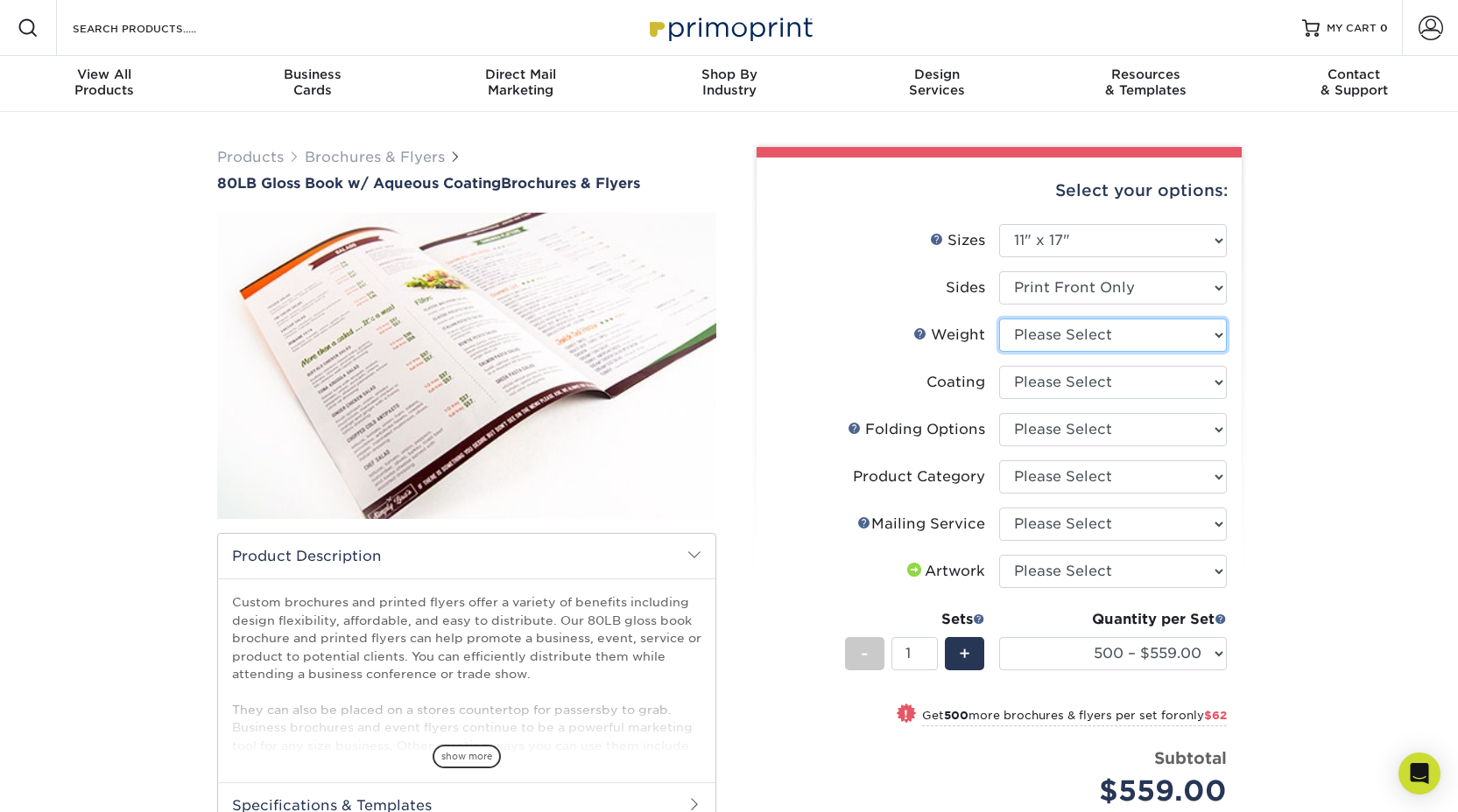
click at [1125, 334] on select "Please Select 80LB" at bounding box center [1113, 334] width 228 height 33
select select "80LB"
click at [1209, 647] on select "500 – $559.00 1000 – $621.00 2000 – $720.00 2500 – $900.00 3000 – $1146.00 4000…" at bounding box center [1113, 653] width 228 height 33
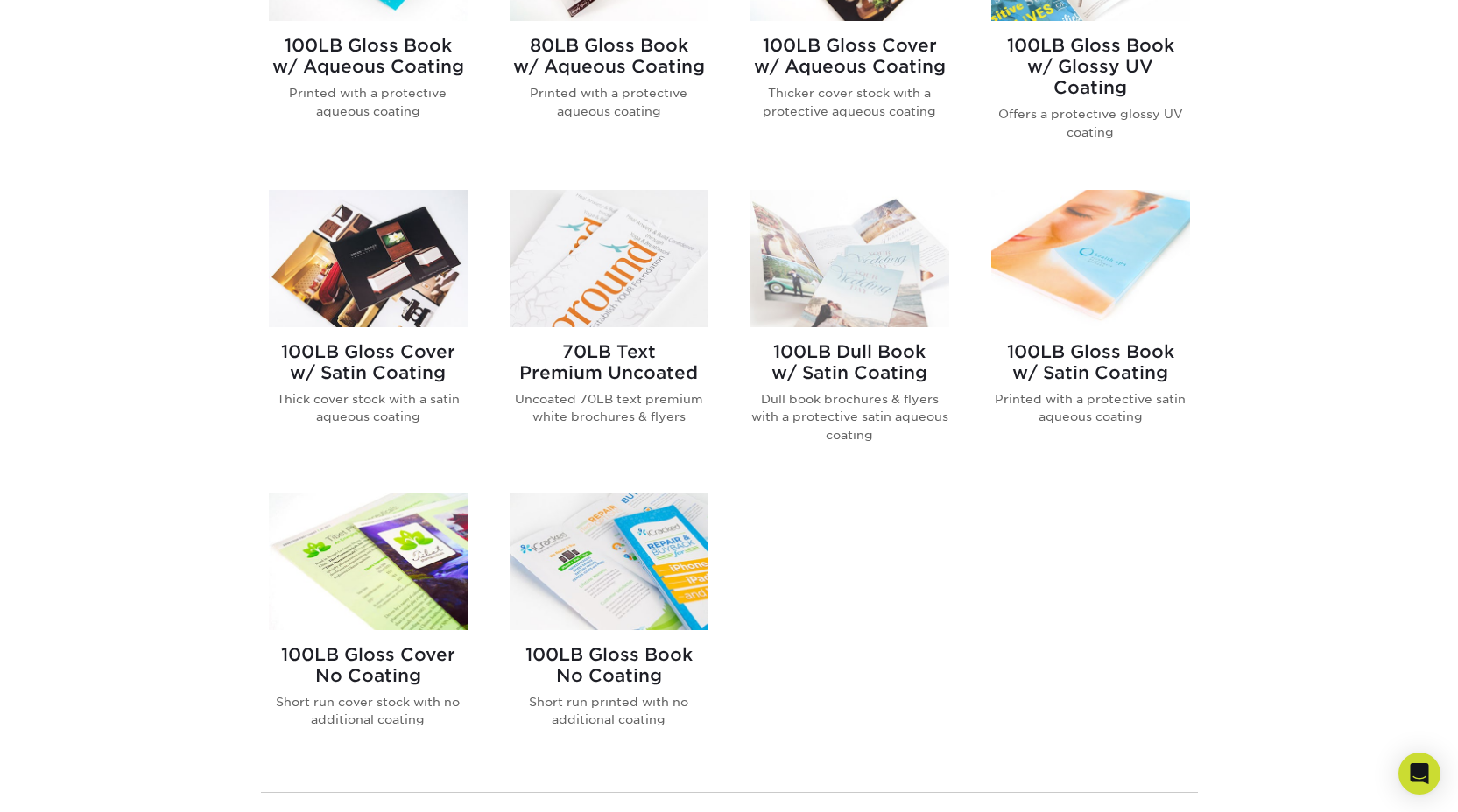
scroll to position [889, 0]
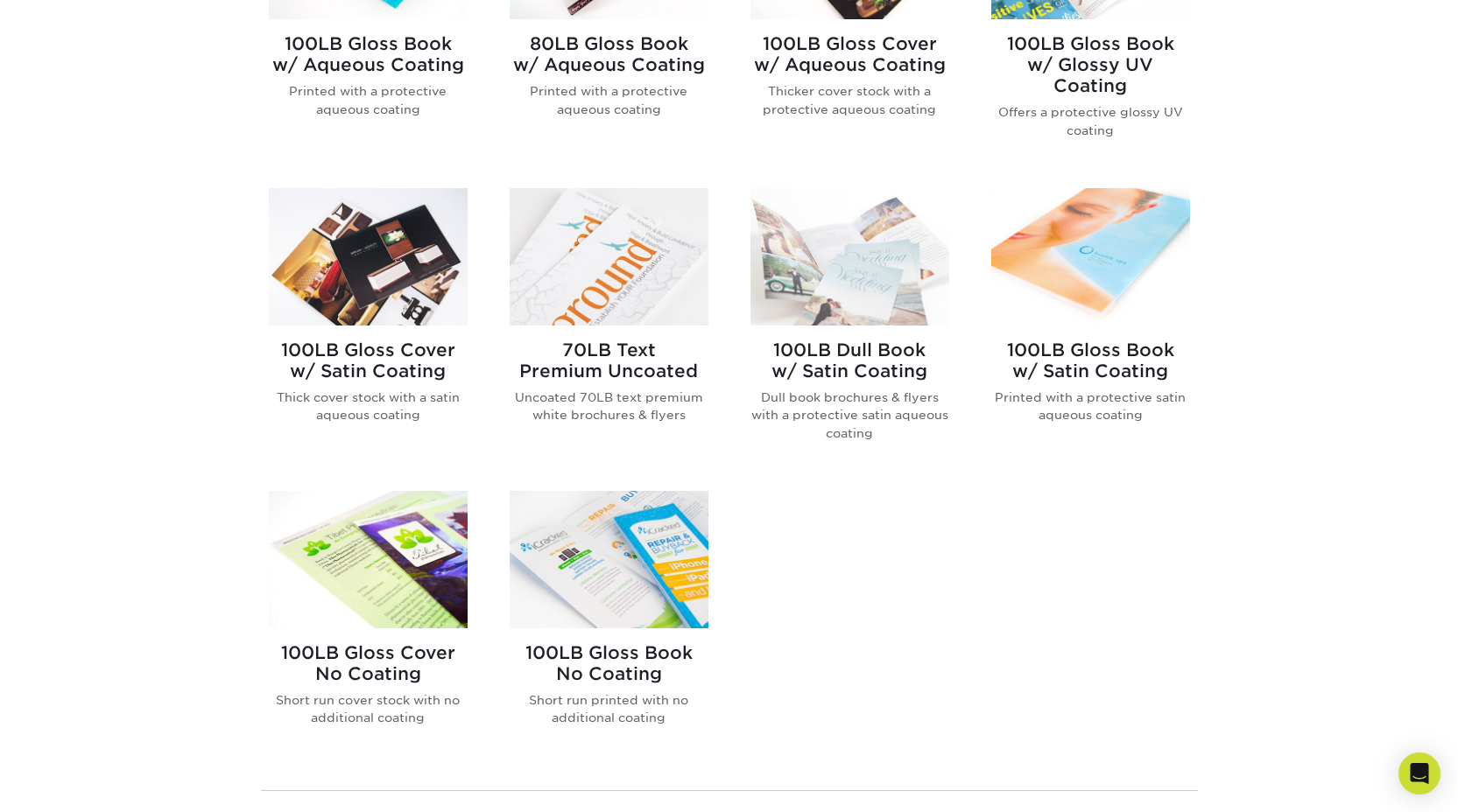
click at [620, 577] on img at bounding box center [610, 559] width 199 height 137
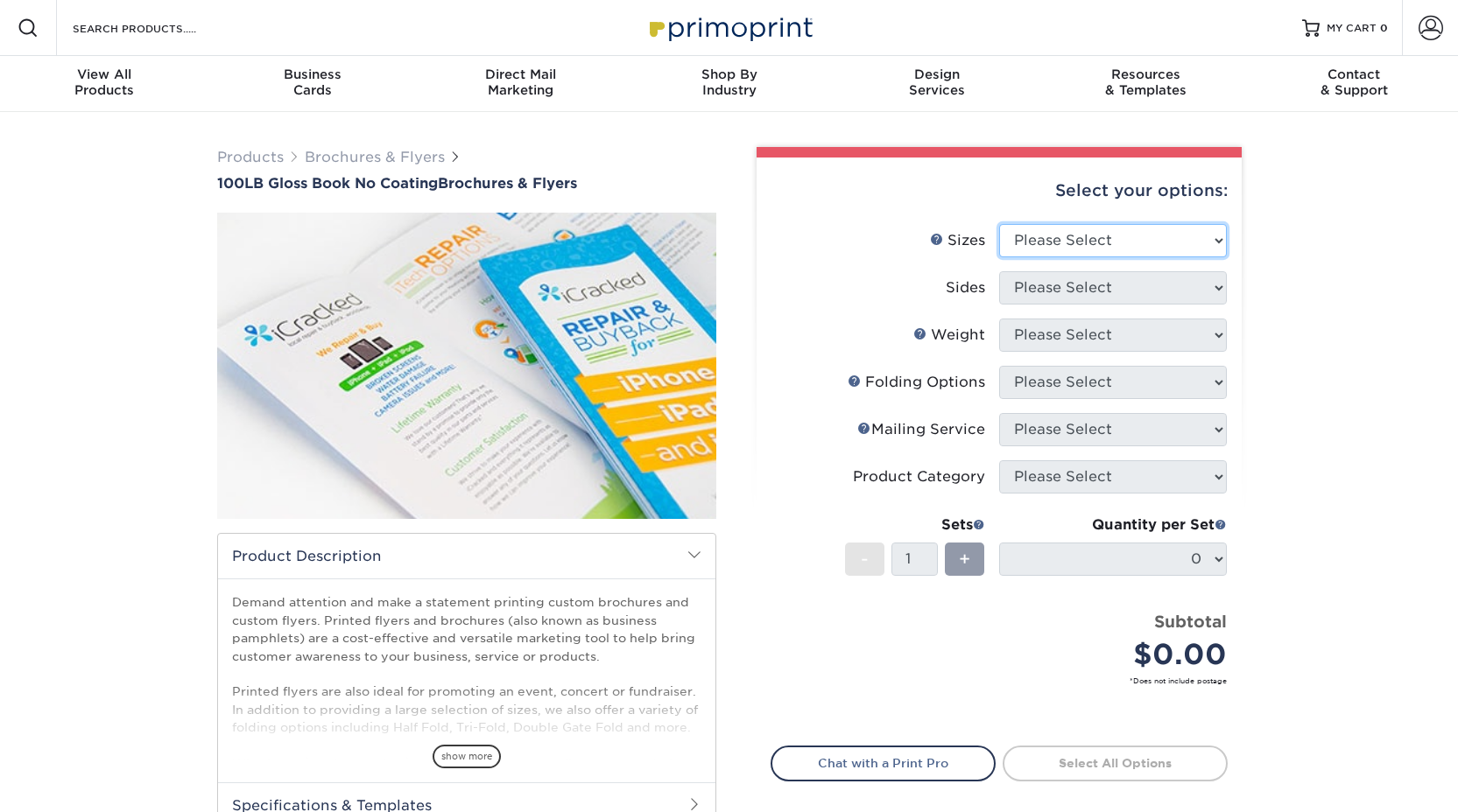
click at [1176, 243] on select "Please Select 3.67" x 8.5" 4" x 6" 4" x 8.5" 4" x 9" 4" x 10" 4" x 11" 4" x 15"…" at bounding box center [1113, 240] width 228 height 33
select select "11.00x17.00"
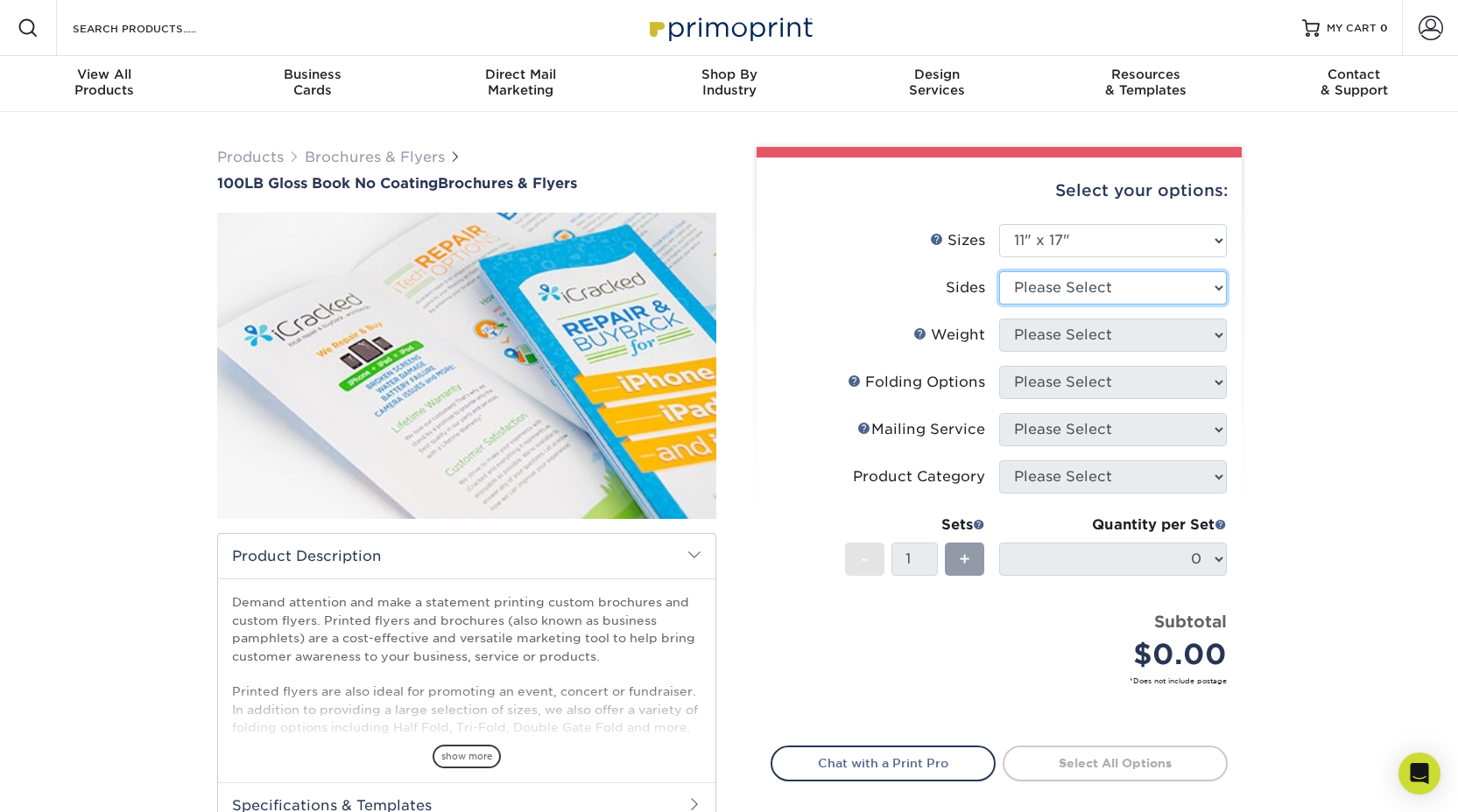
click at [1143, 286] on select "Please Select Print Both Sides Print Front Only" at bounding box center [1113, 287] width 228 height 33
select select "32d3c223-f82c-492b-b915-ba065a00862f"
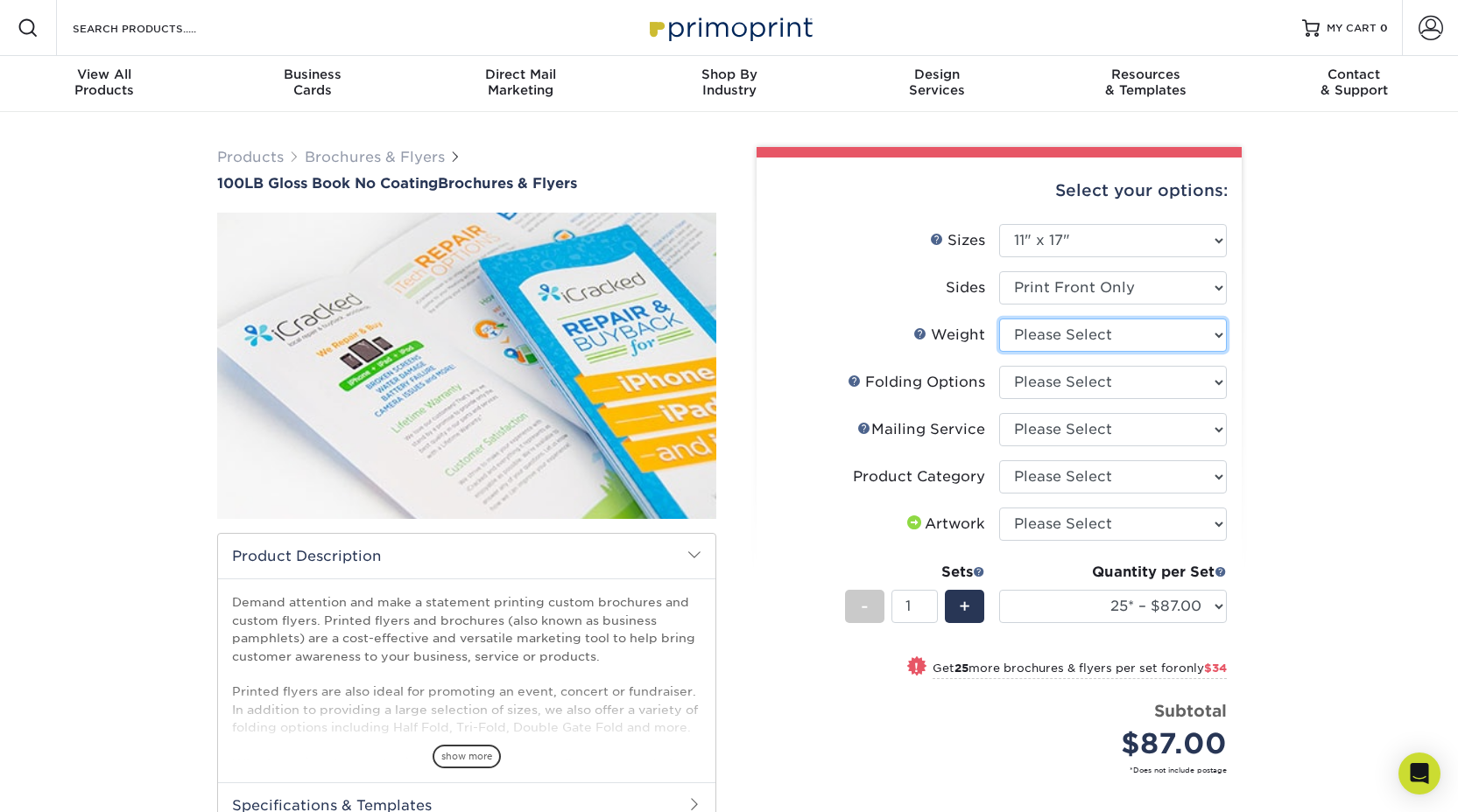
click at [1140, 339] on select "Please Select 100LB" at bounding box center [1113, 334] width 228 height 33
select select "100LB"
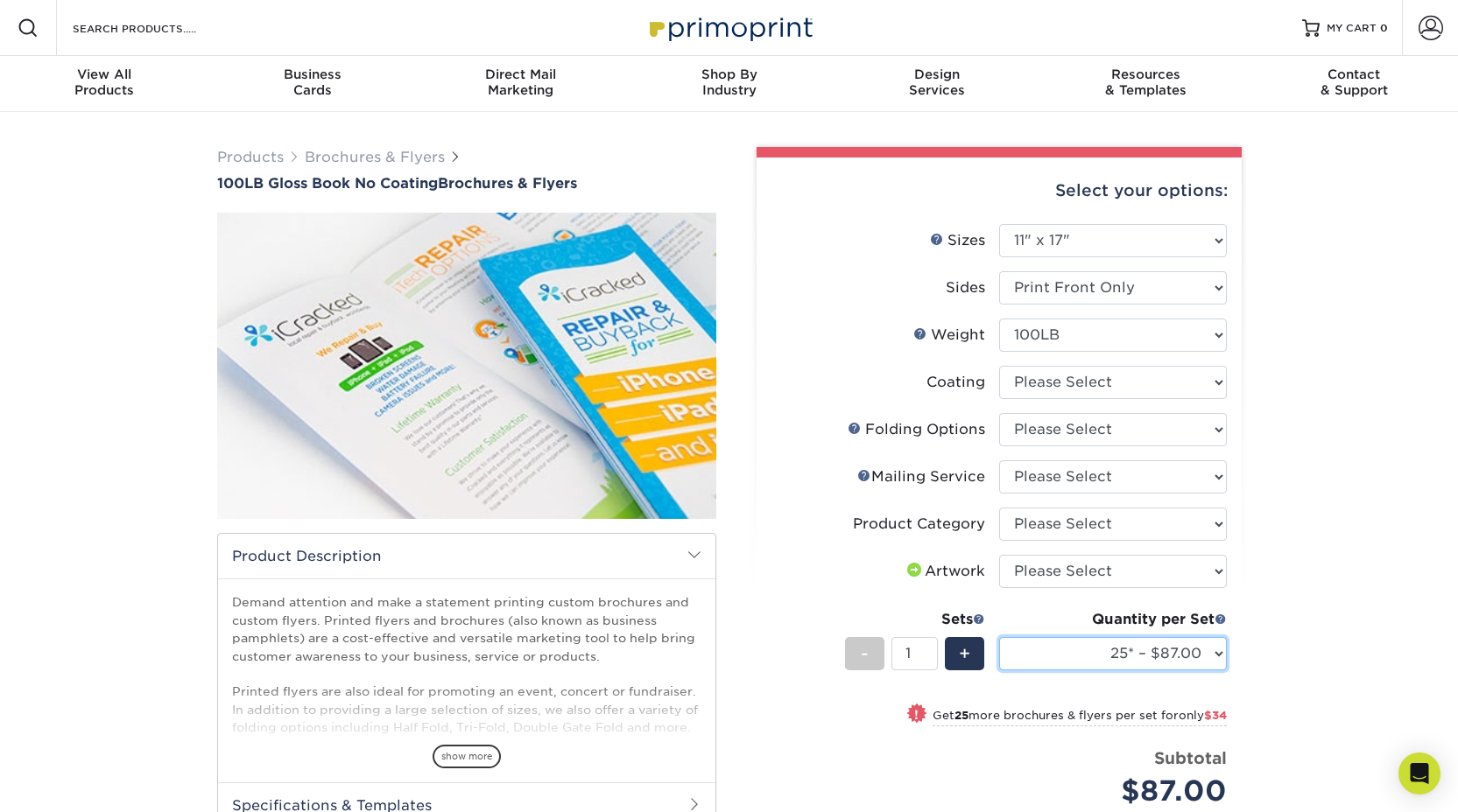
click at [1168, 659] on select "25* – $87.00 50* – $121.00 75* – $152.00 100* – $180.00 250* – $338.00 500 – $6…" at bounding box center [1113, 653] width 228 height 33
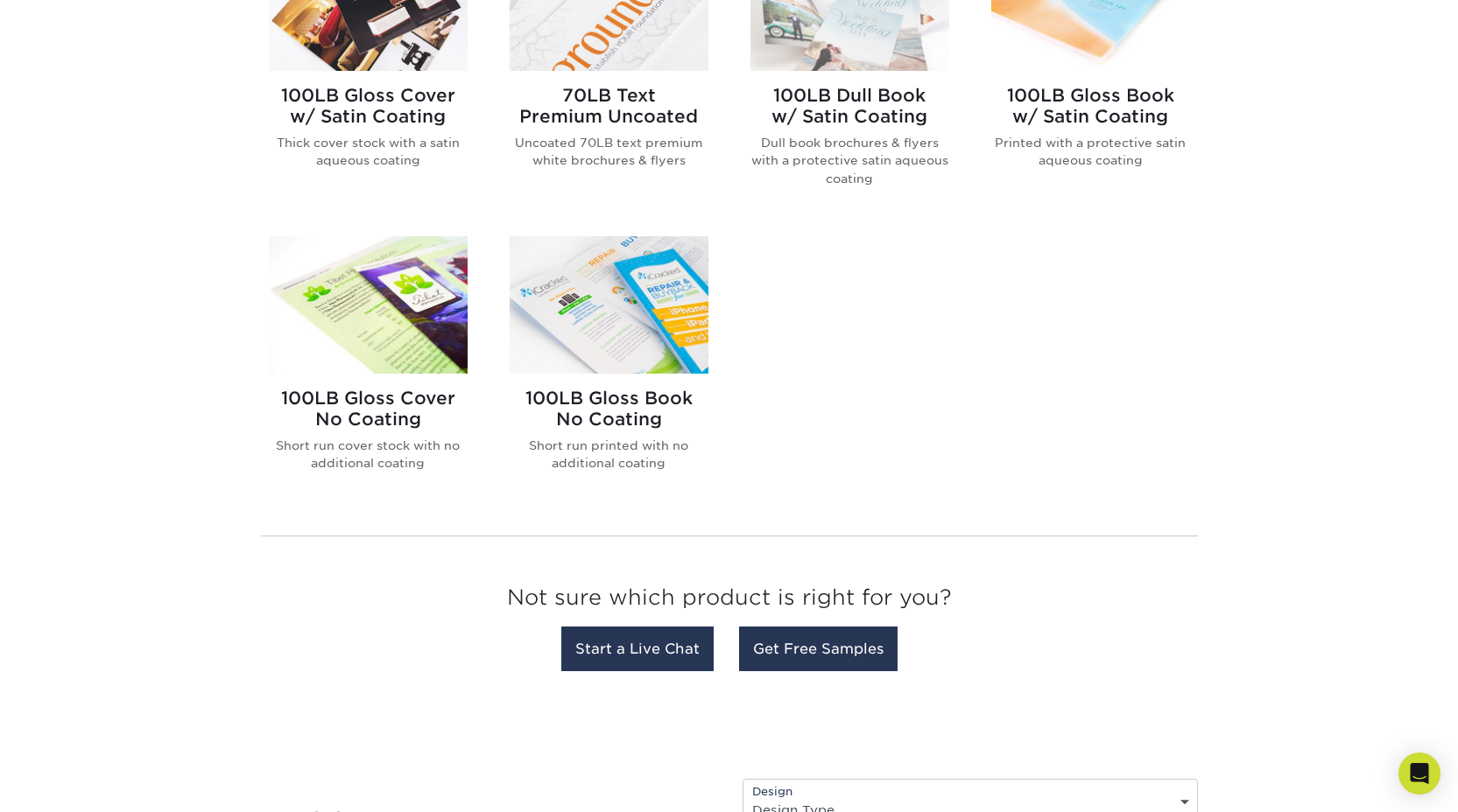
scroll to position [1181, 0]
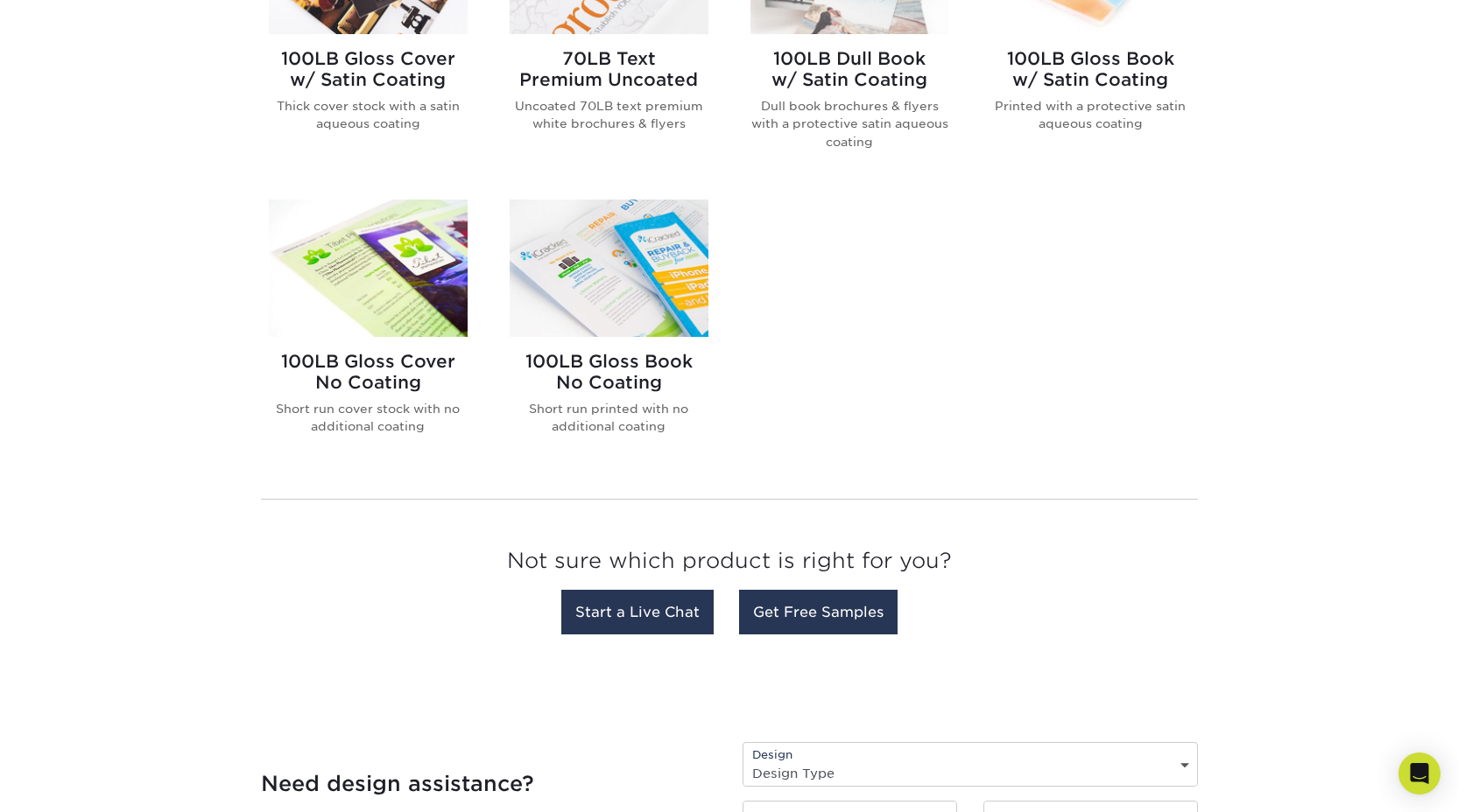
click at [375, 290] on img at bounding box center [369, 268] width 199 height 137
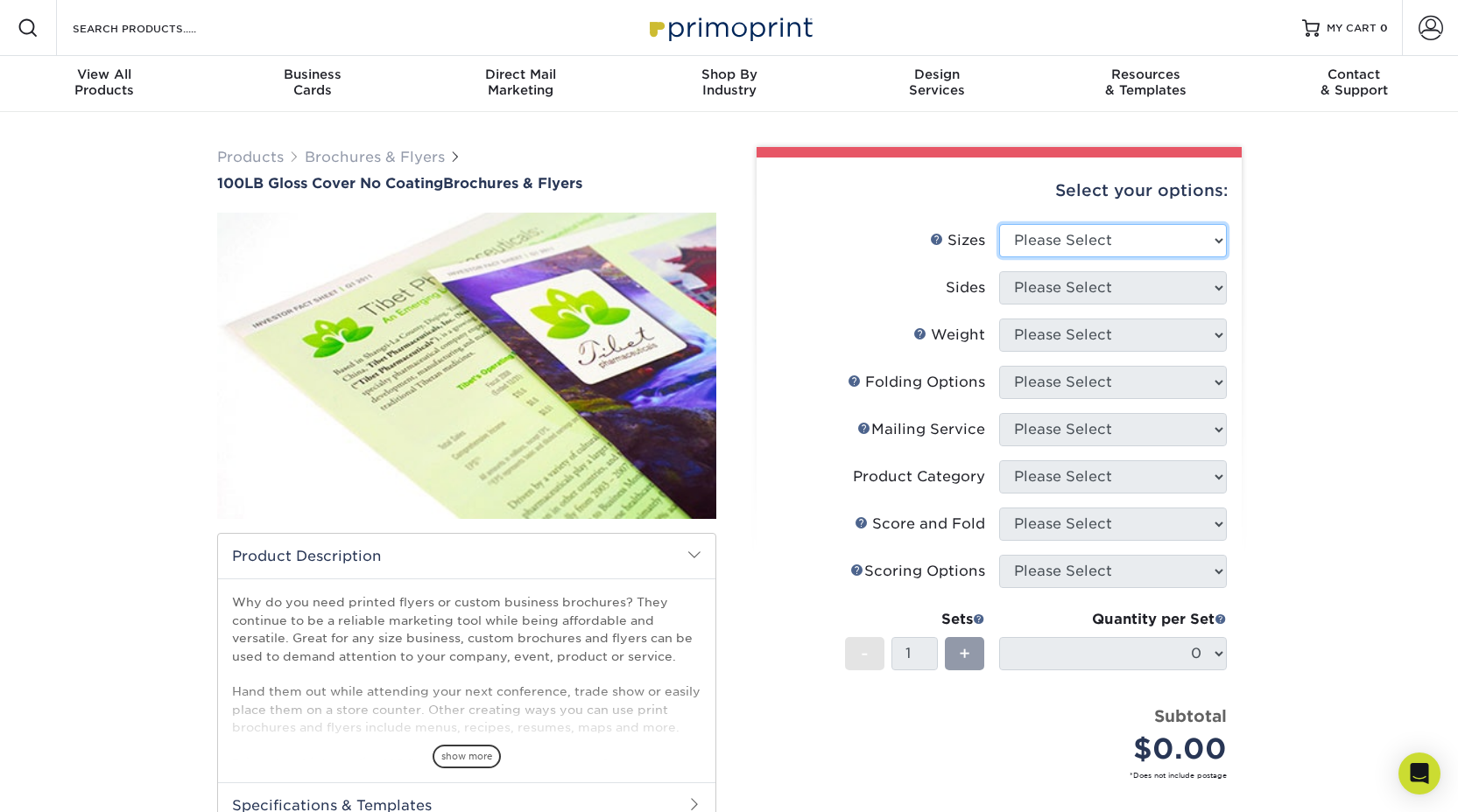
click at [1064, 239] on select "Please Select 3.67" x 8.5" 4" x 8.5" 4" x 8.5" 4" x 11" 4" x 12" 4.25" x 11" 4.…" at bounding box center [1113, 240] width 228 height 33
select select "11.00x17.00"
click at [1132, 289] on select "Please Select Print Both Sides Print Front Only" at bounding box center [1113, 287] width 228 height 33
select select "32d3c223-f82c-492b-b915-ba065a00862f"
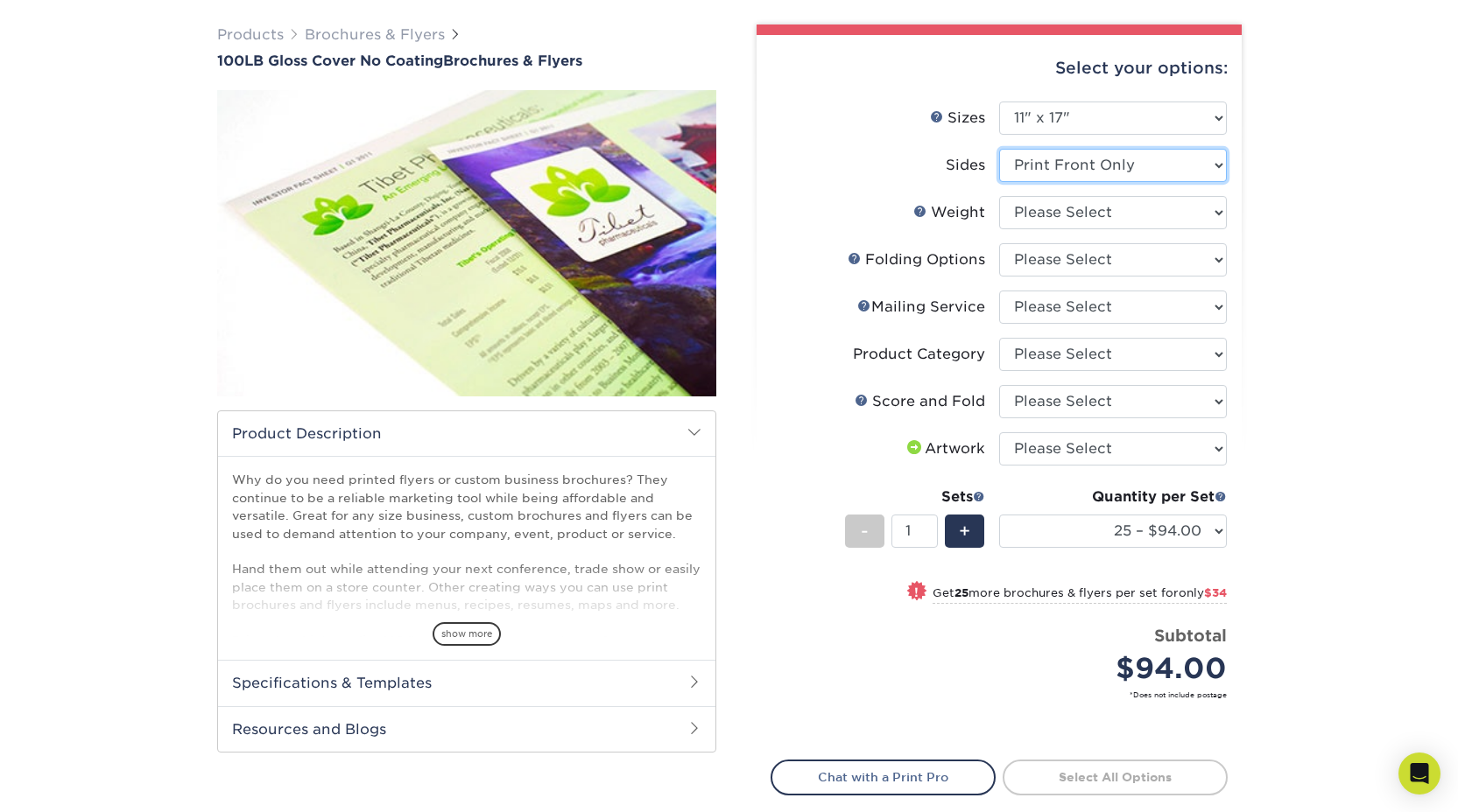
scroll to position [134, 0]
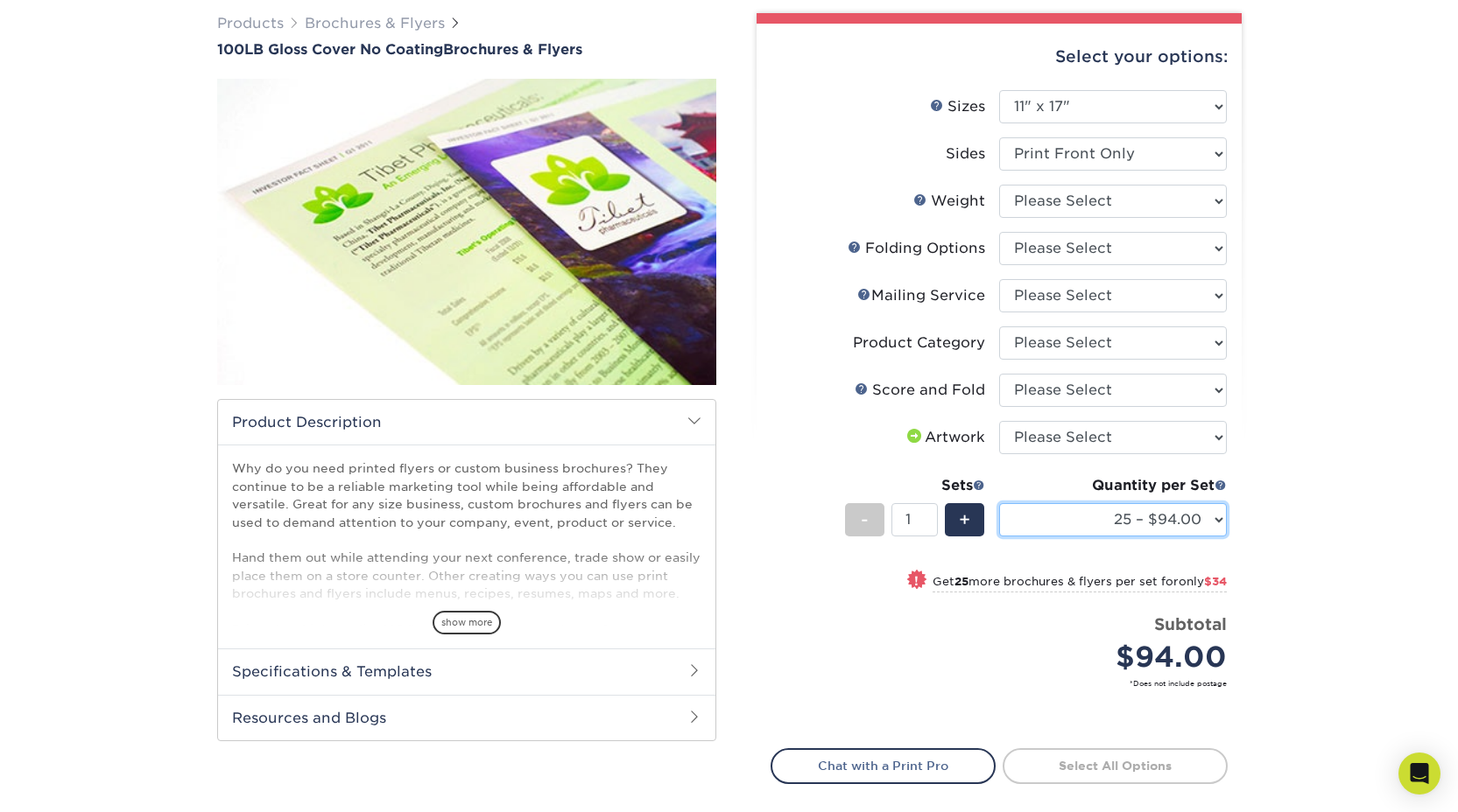
click at [1212, 510] on select "25 – $94.00 50 – $128.00 75 – $166.00 100 – $200.00 250 – $380.00 500 – $769.00…" at bounding box center [1113, 519] width 228 height 33
select select "250 – $380.00"
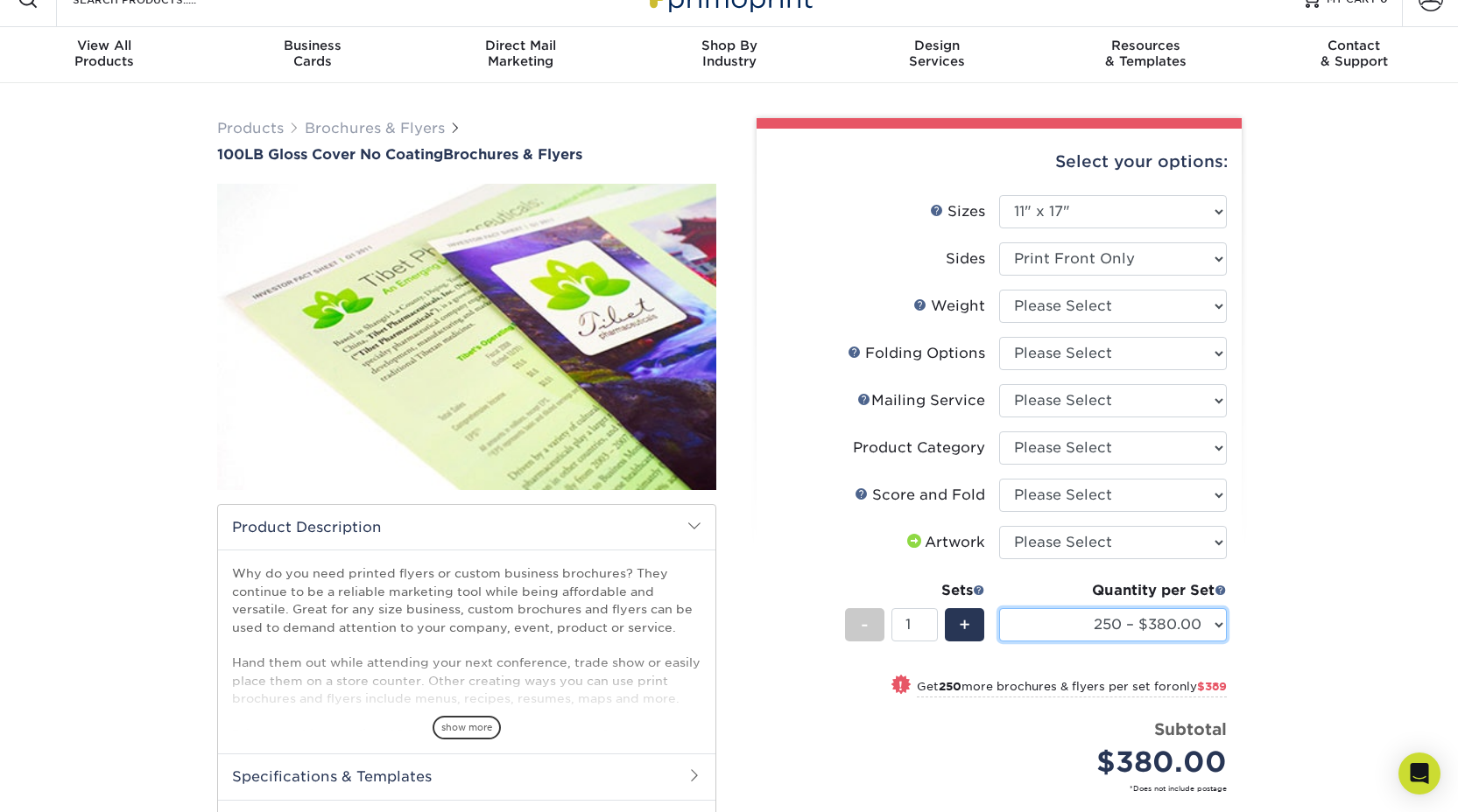
scroll to position [0, 0]
